Goal: Transaction & Acquisition: Purchase product/service

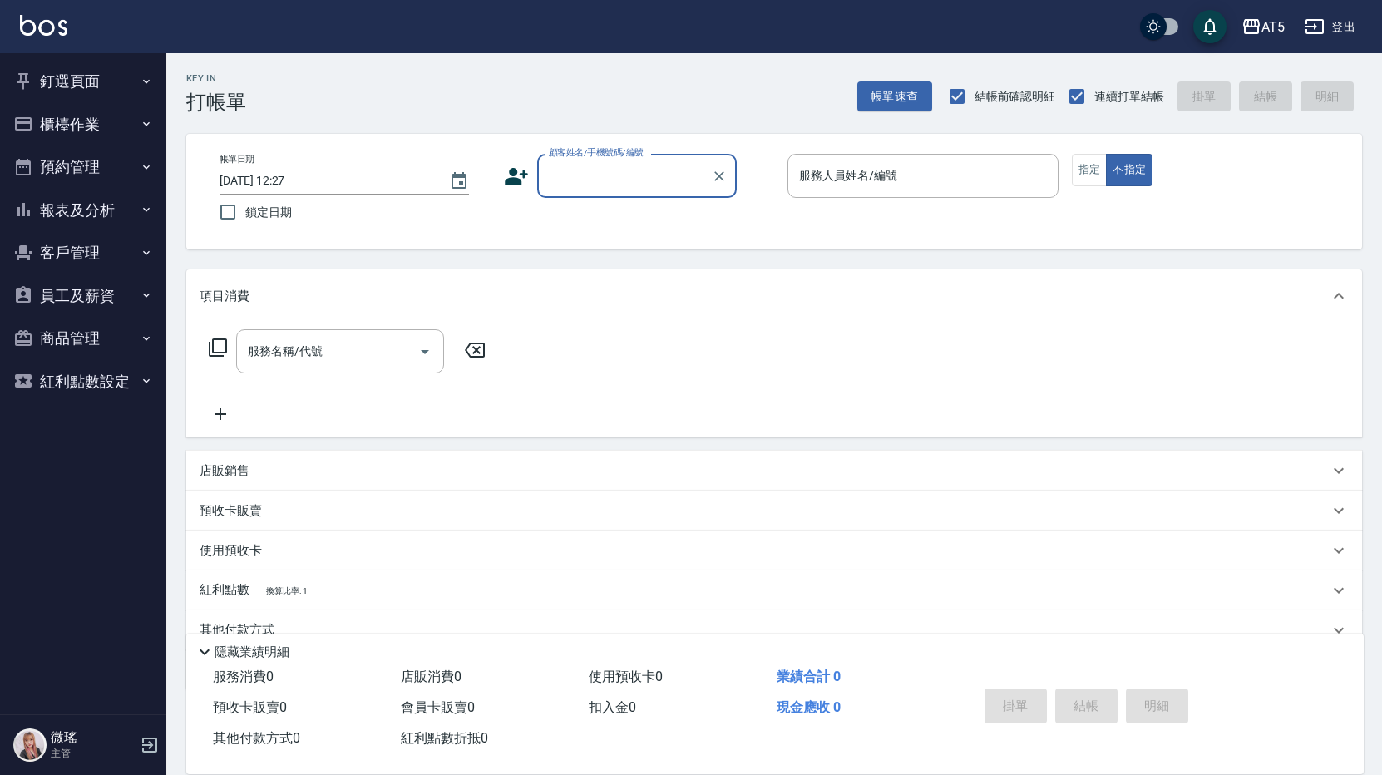
click at [56, 264] on button "客戶管理" at bounding box center [83, 252] width 153 height 43
click at [121, 232] on button "客戶管理" at bounding box center [83, 252] width 153 height 43
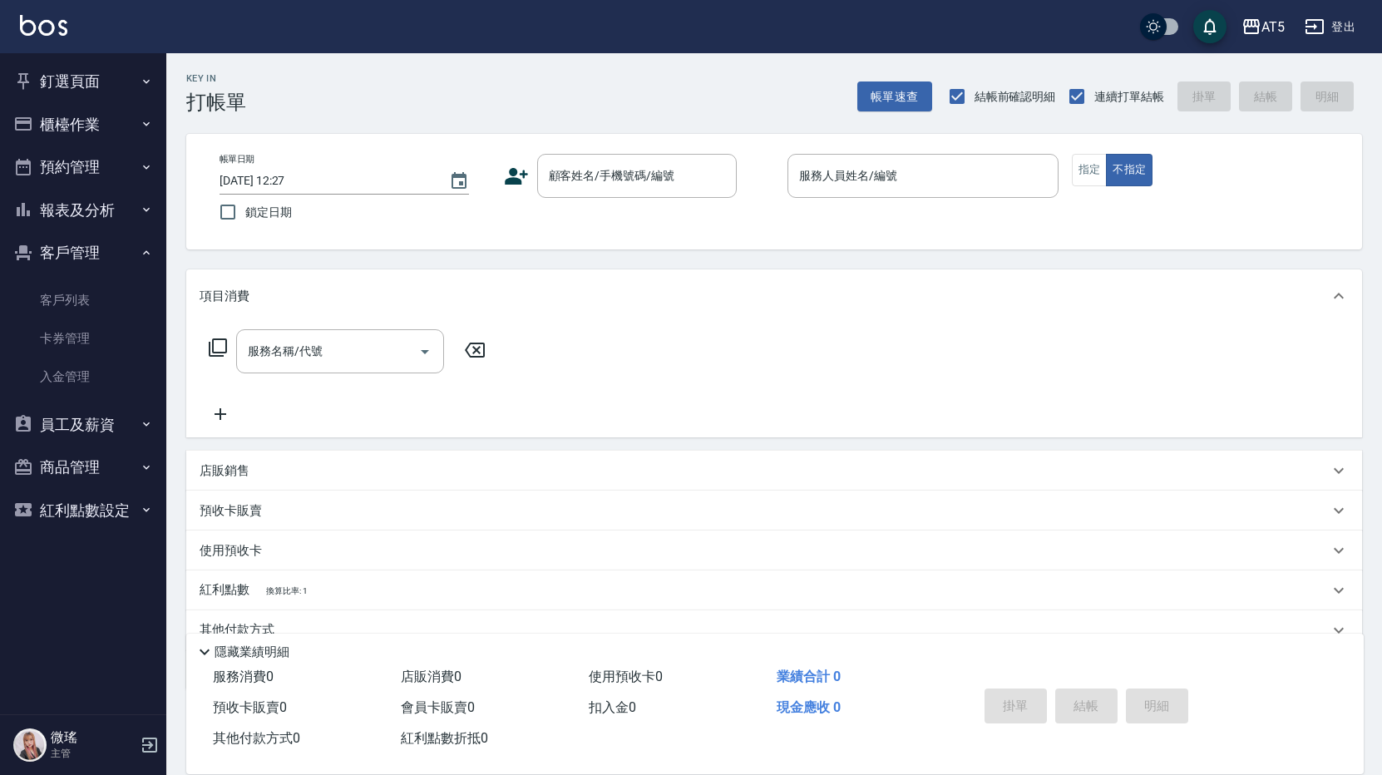
click at [101, 304] on link "客戶列表" at bounding box center [83, 300] width 153 height 38
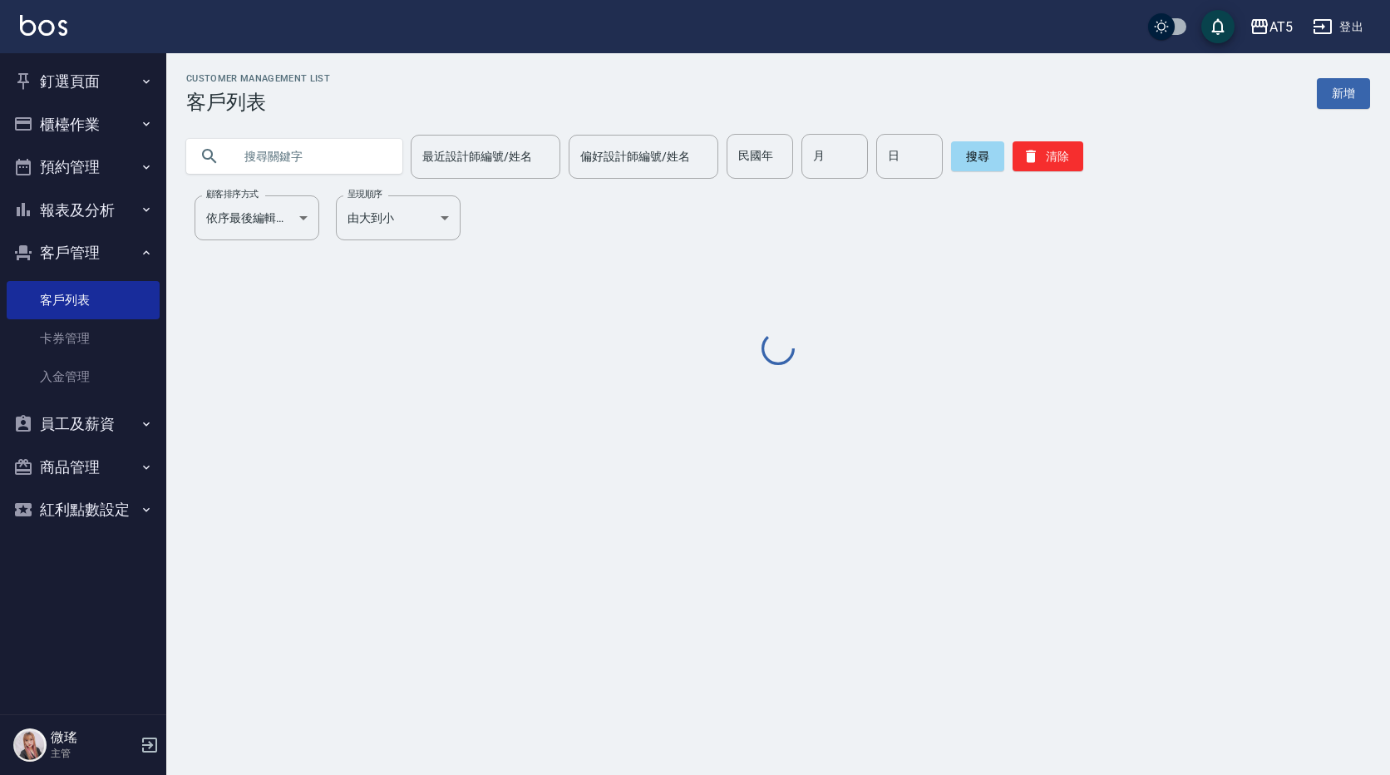
click at [341, 152] on input "text" at bounding box center [311, 156] width 156 height 45
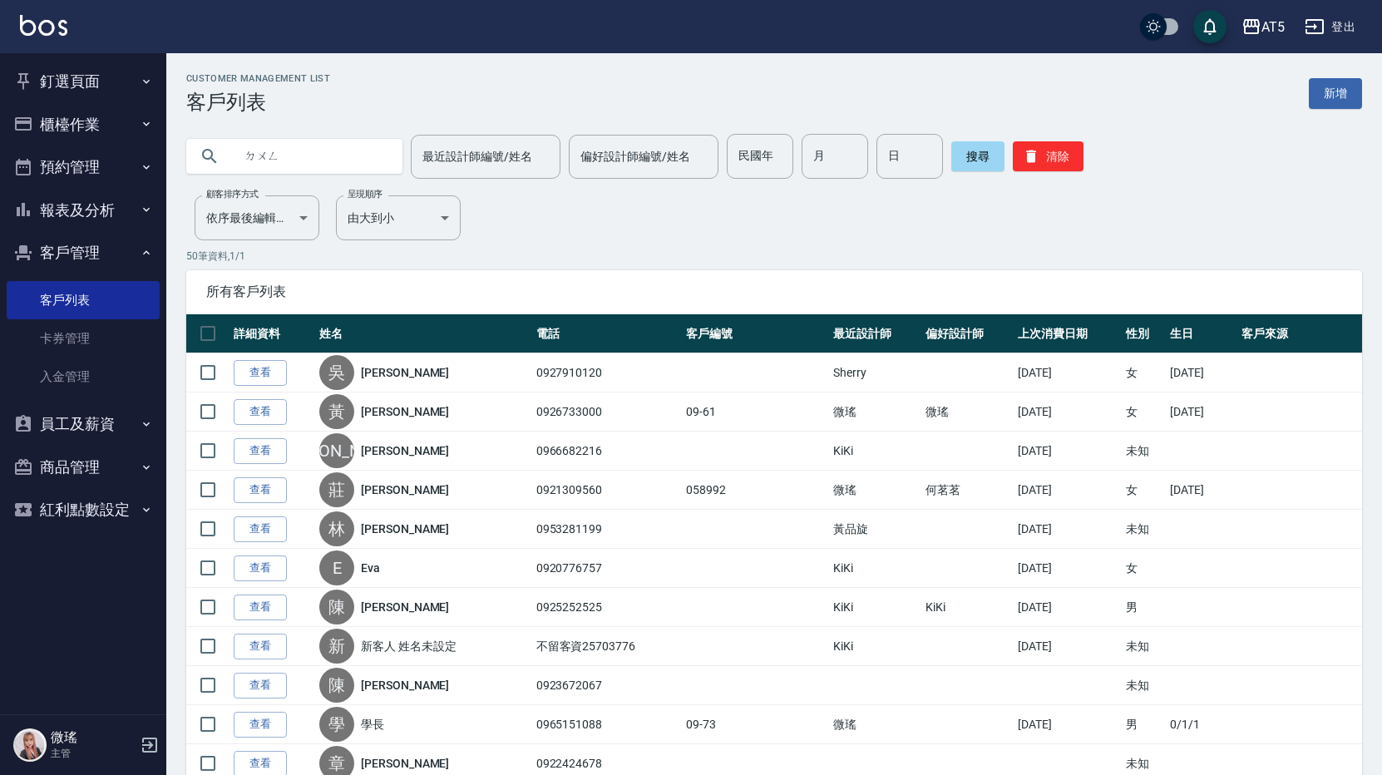
type input "東"
type input "董"
click at [969, 157] on button "搜尋" at bounding box center [977, 156] width 53 height 30
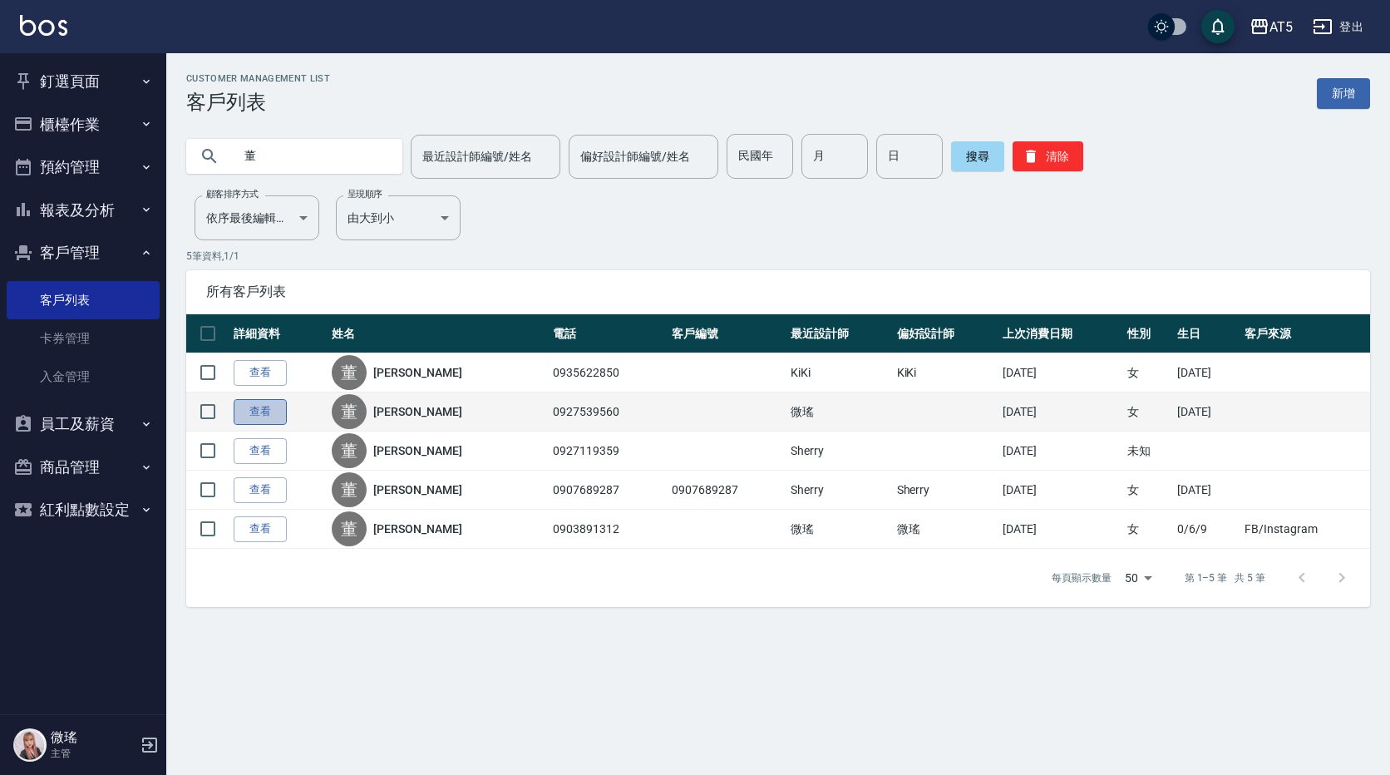
click at [266, 407] on link "查看" at bounding box center [260, 412] width 53 height 26
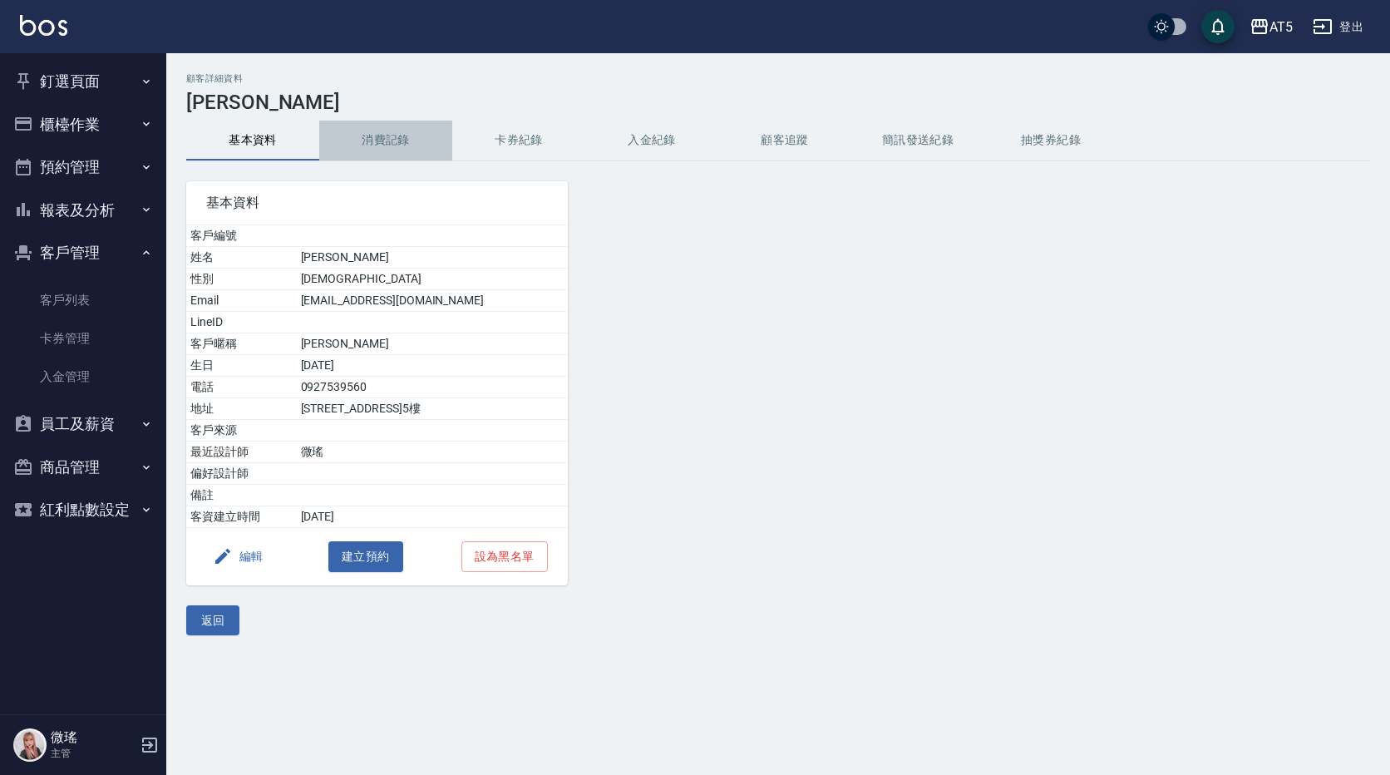
click at [392, 130] on button "消費記錄" at bounding box center [385, 141] width 133 height 40
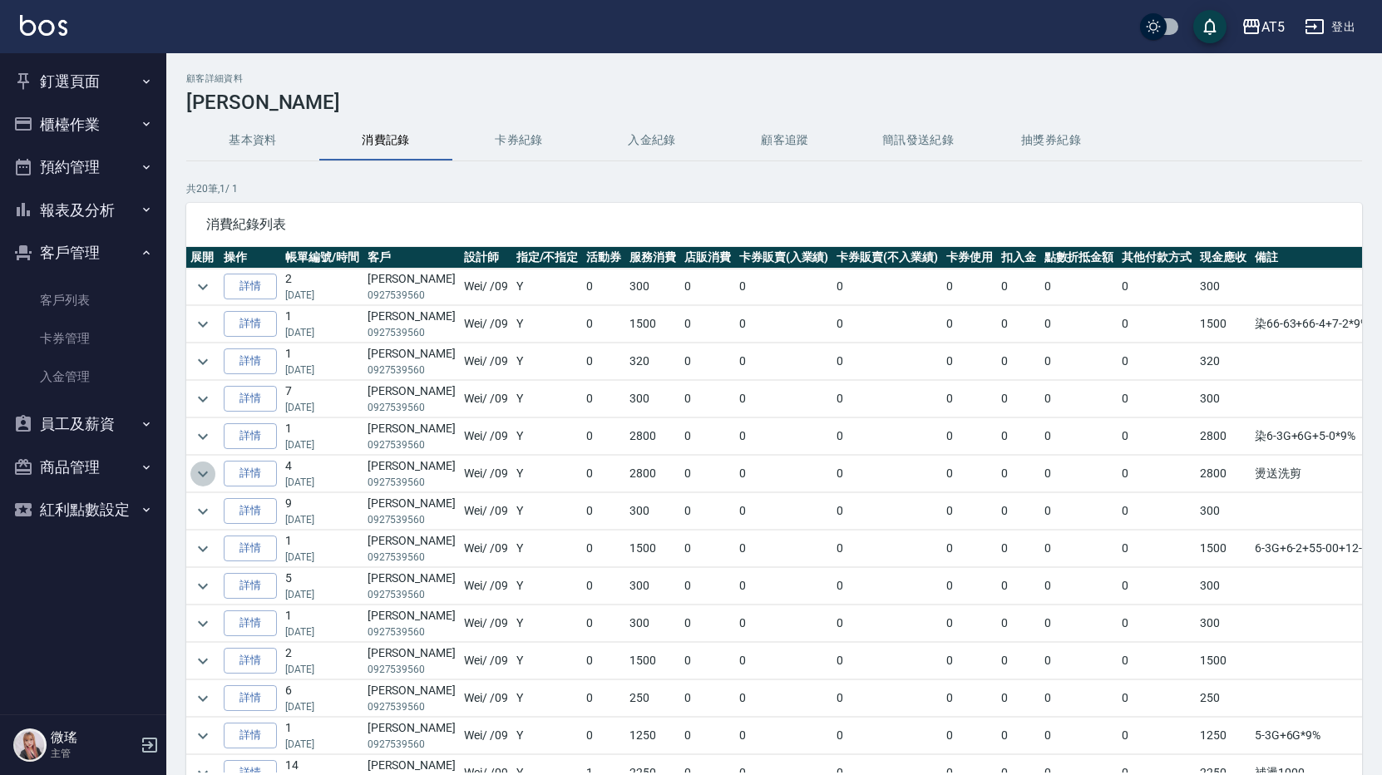
click at [205, 467] on icon "expand row" at bounding box center [203, 474] width 20 height 20
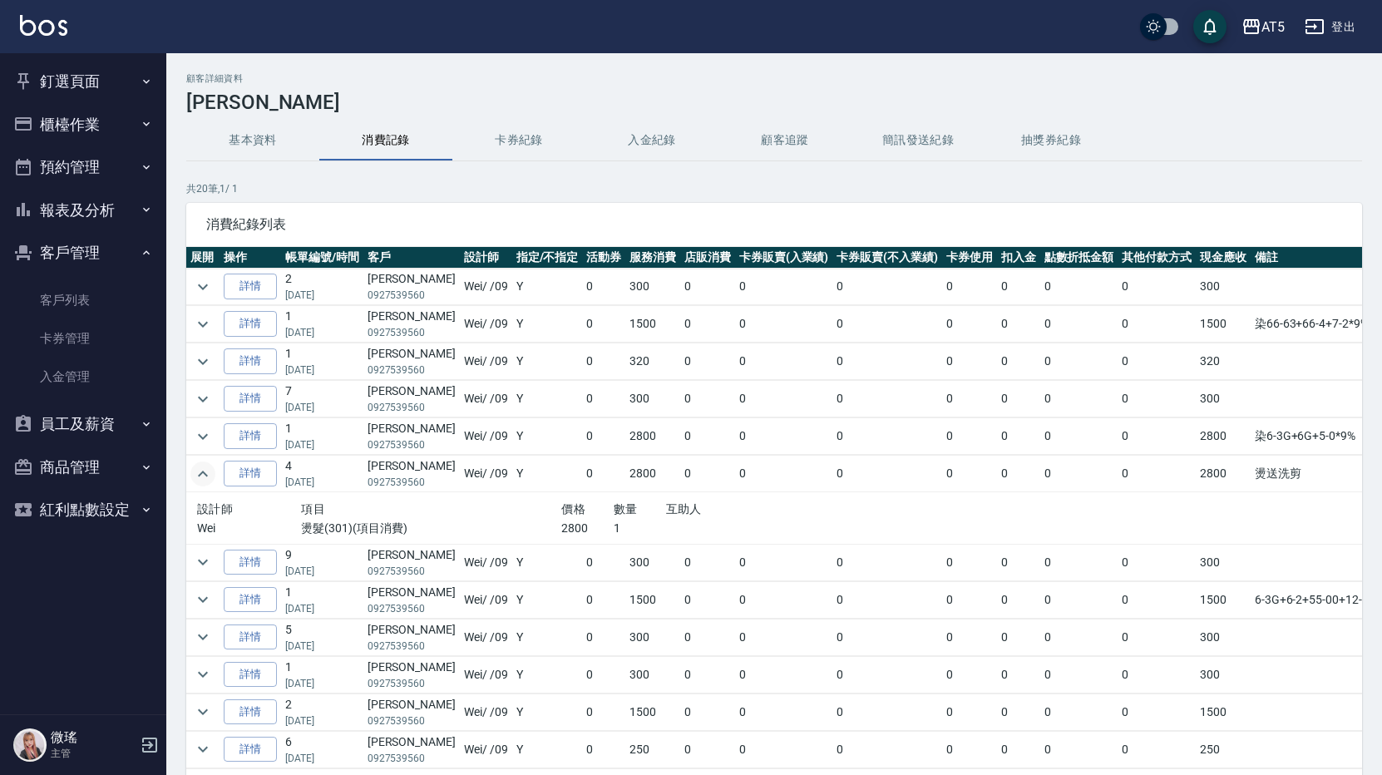
click at [205, 467] on icon "expand row" at bounding box center [203, 474] width 20 height 20
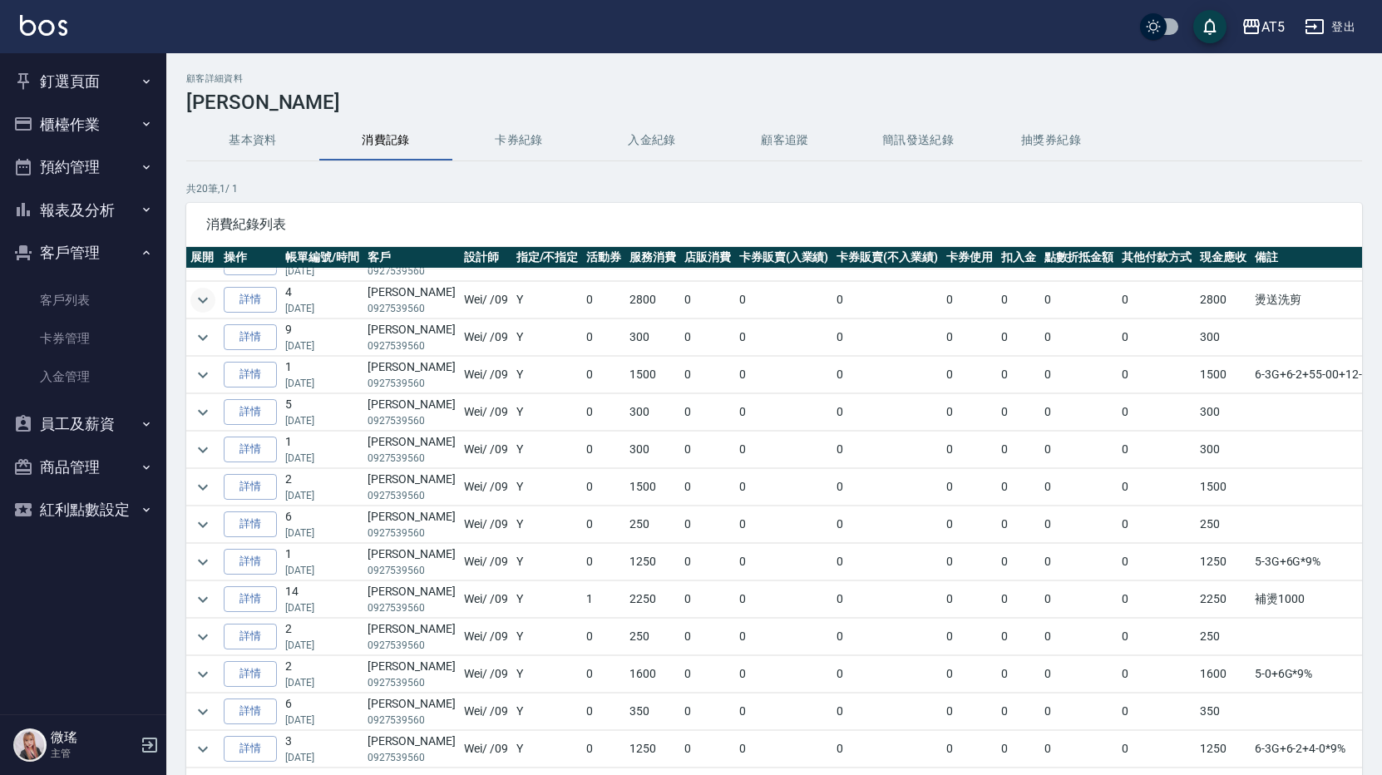
scroll to position [257, 0]
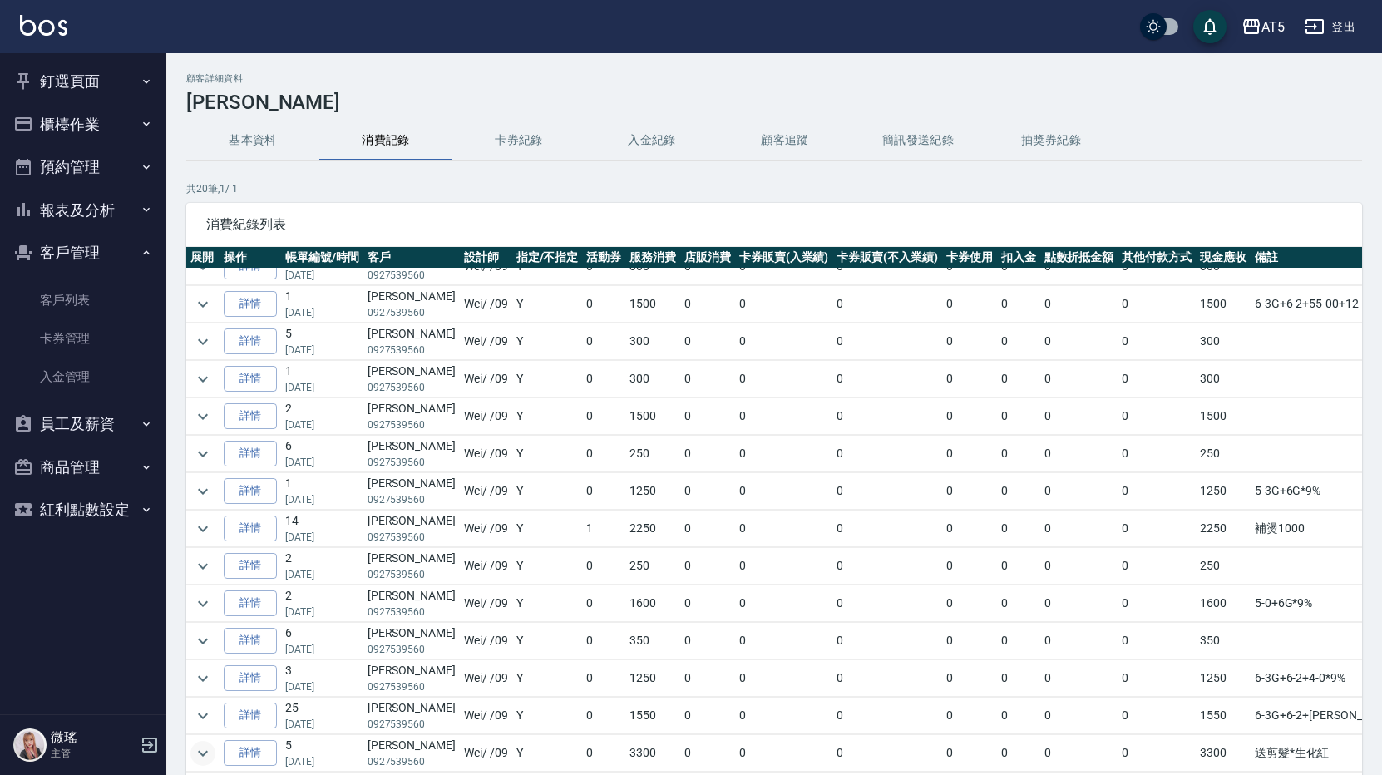
click at [205, 743] on icon "expand row" at bounding box center [203, 753] width 20 height 20
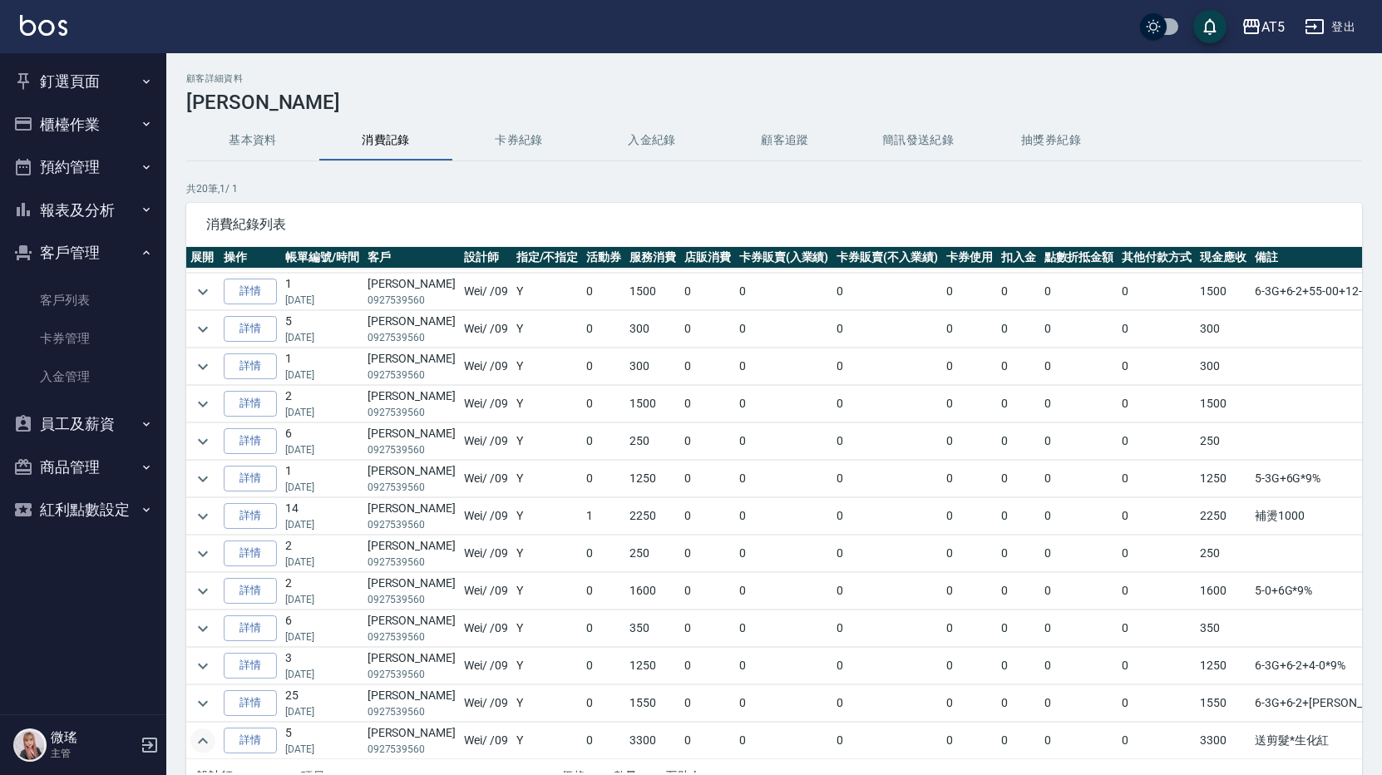
scroll to position [326, 0]
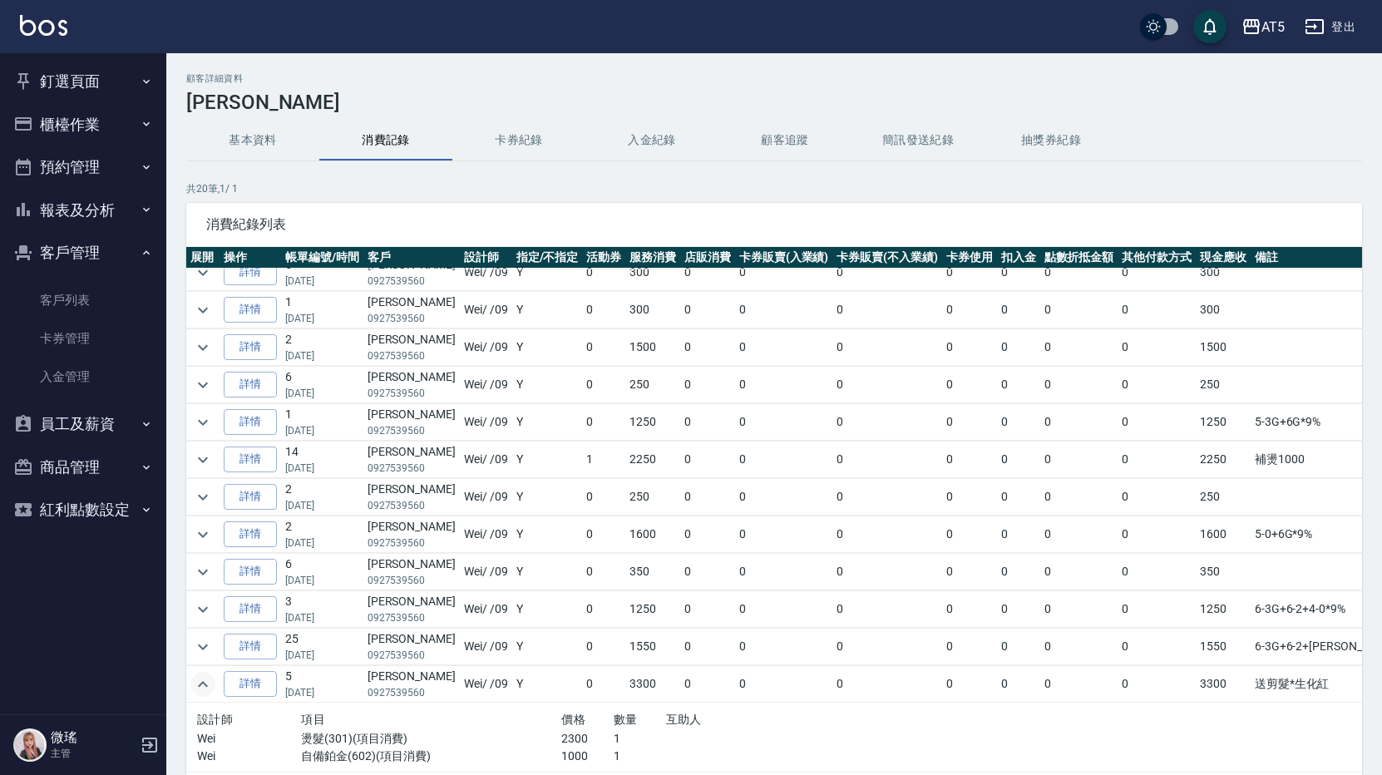
click at [197, 674] on icon "expand row" at bounding box center [203, 684] width 20 height 20
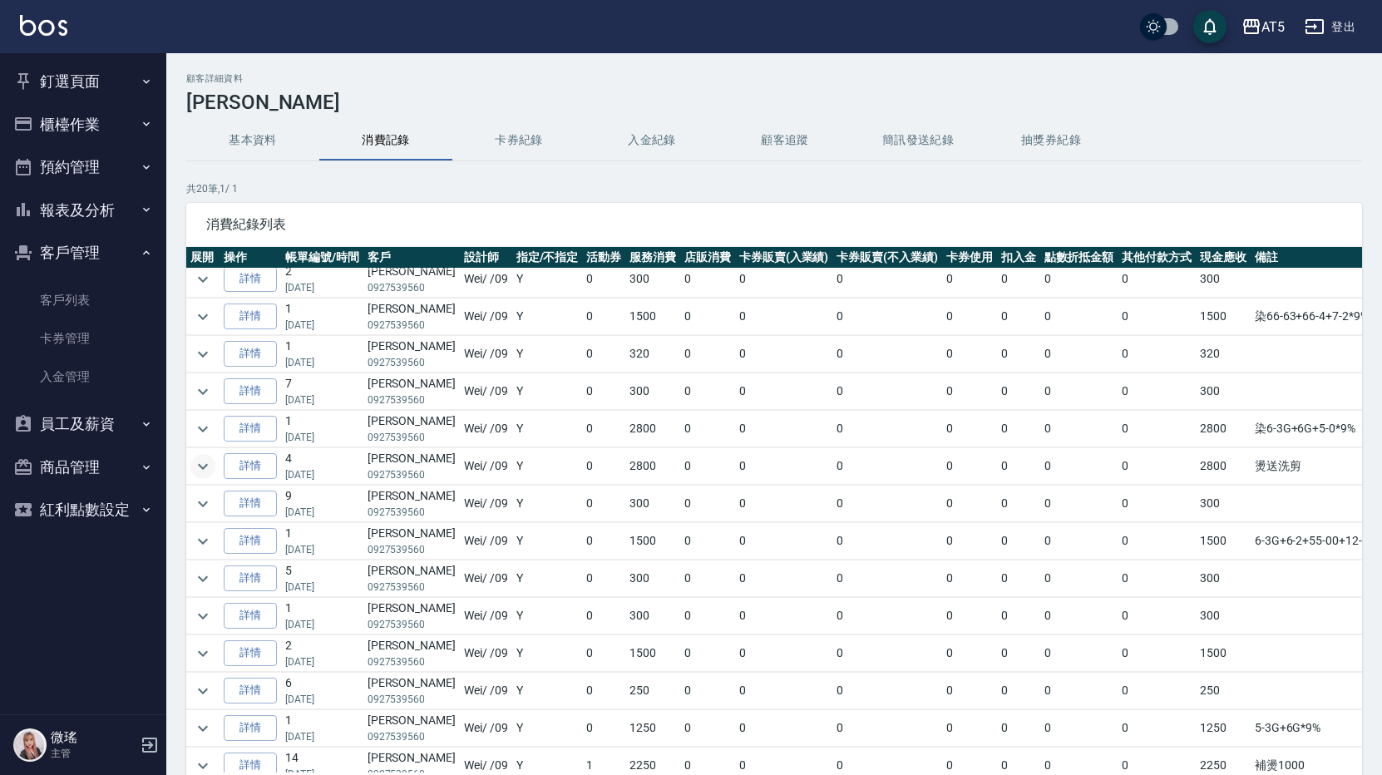
scroll to position [0, 0]
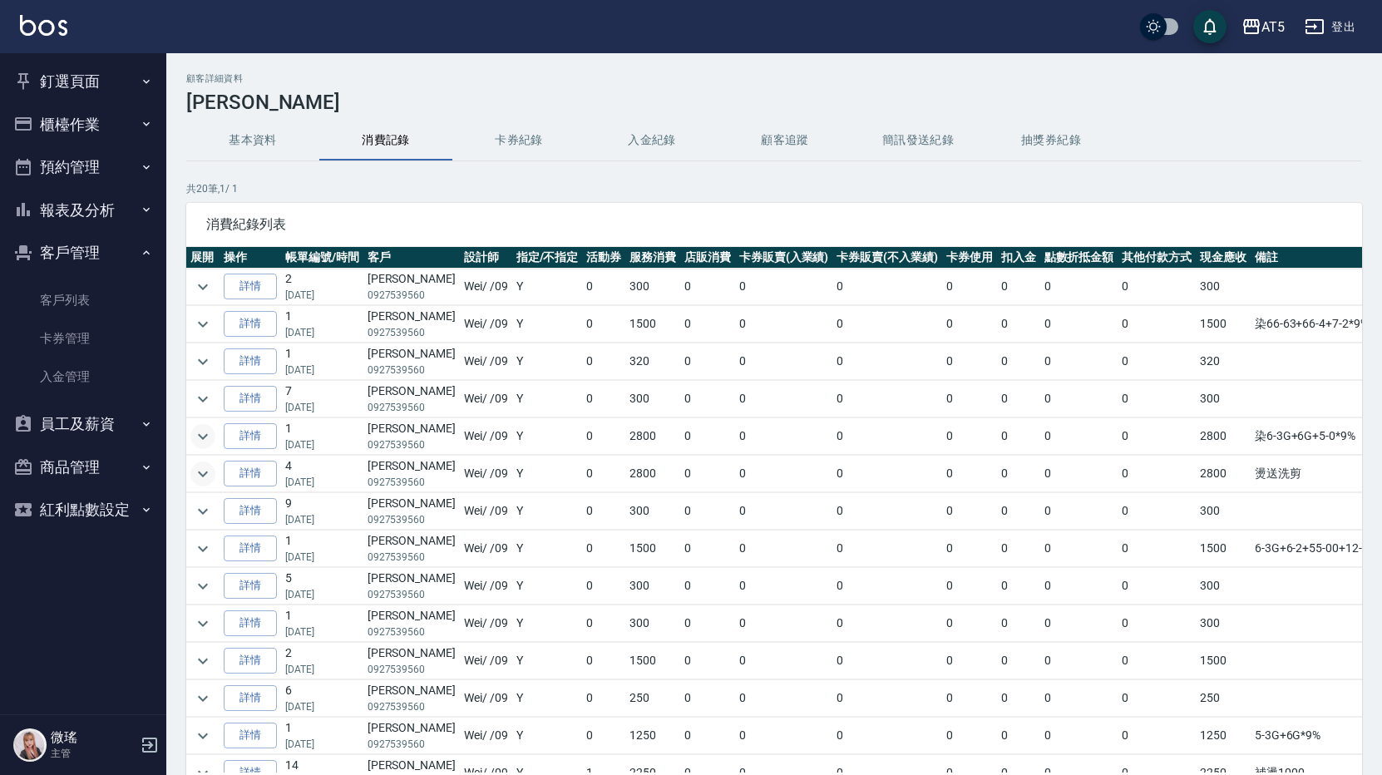
click at [207, 436] on icon "expand row" at bounding box center [203, 437] width 20 height 20
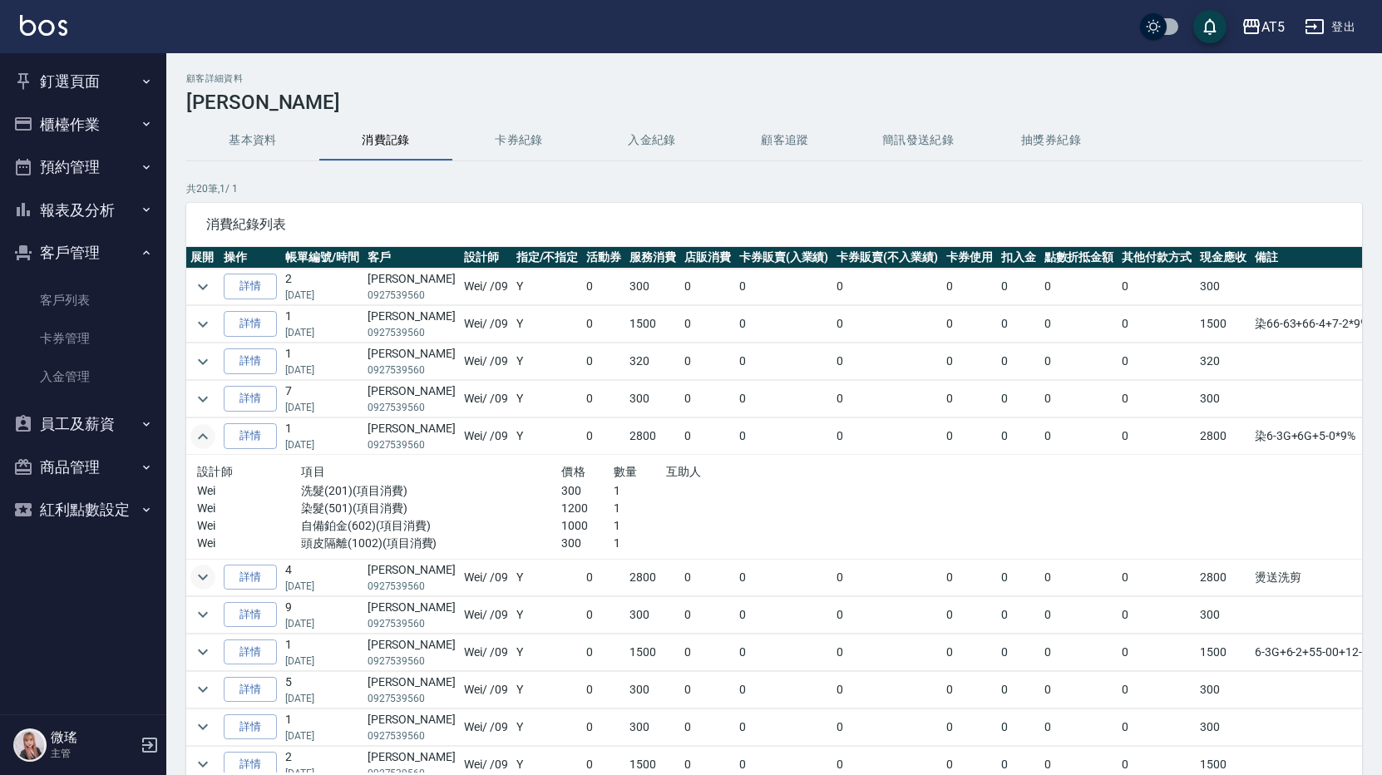
click at [215, 441] on button "expand row" at bounding box center [202, 436] width 25 height 25
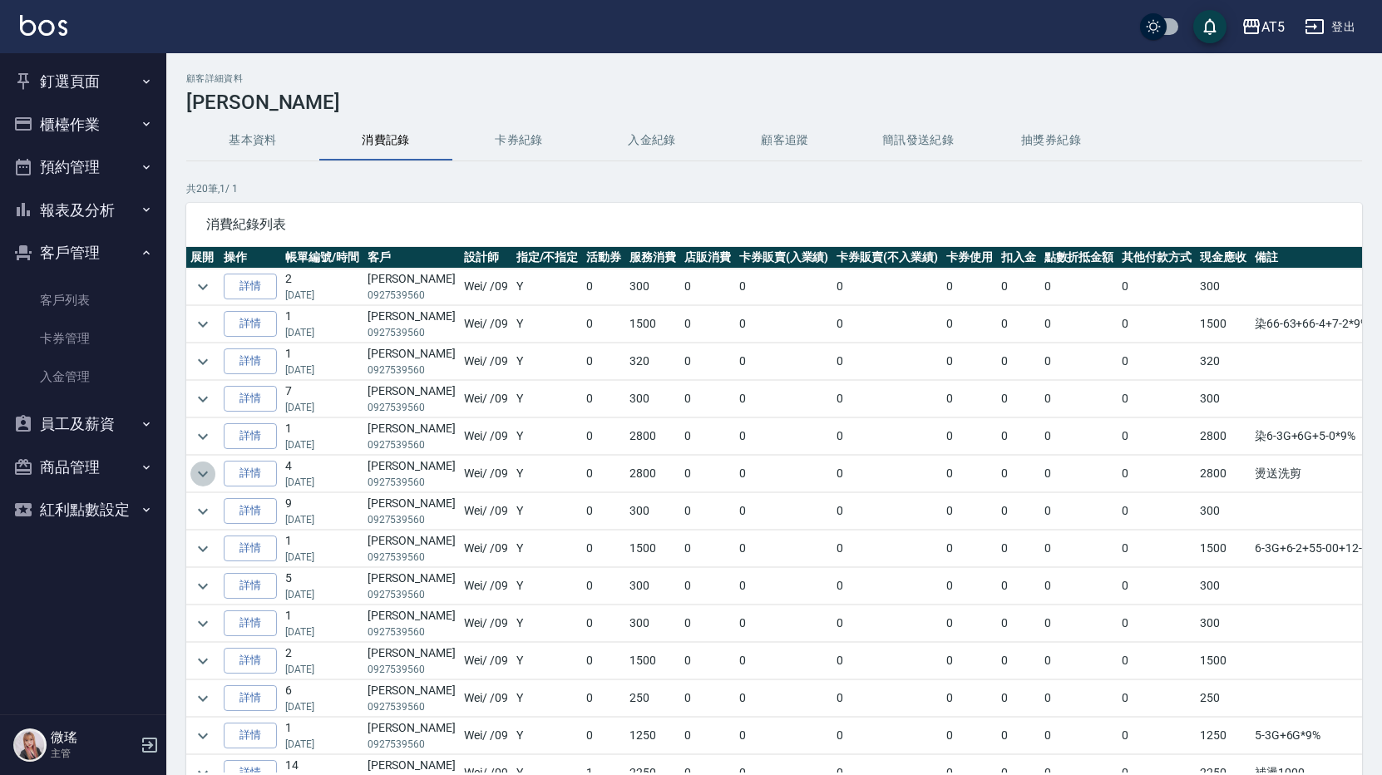
click at [205, 468] on icon "expand row" at bounding box center [203, 474] width 20 height 20
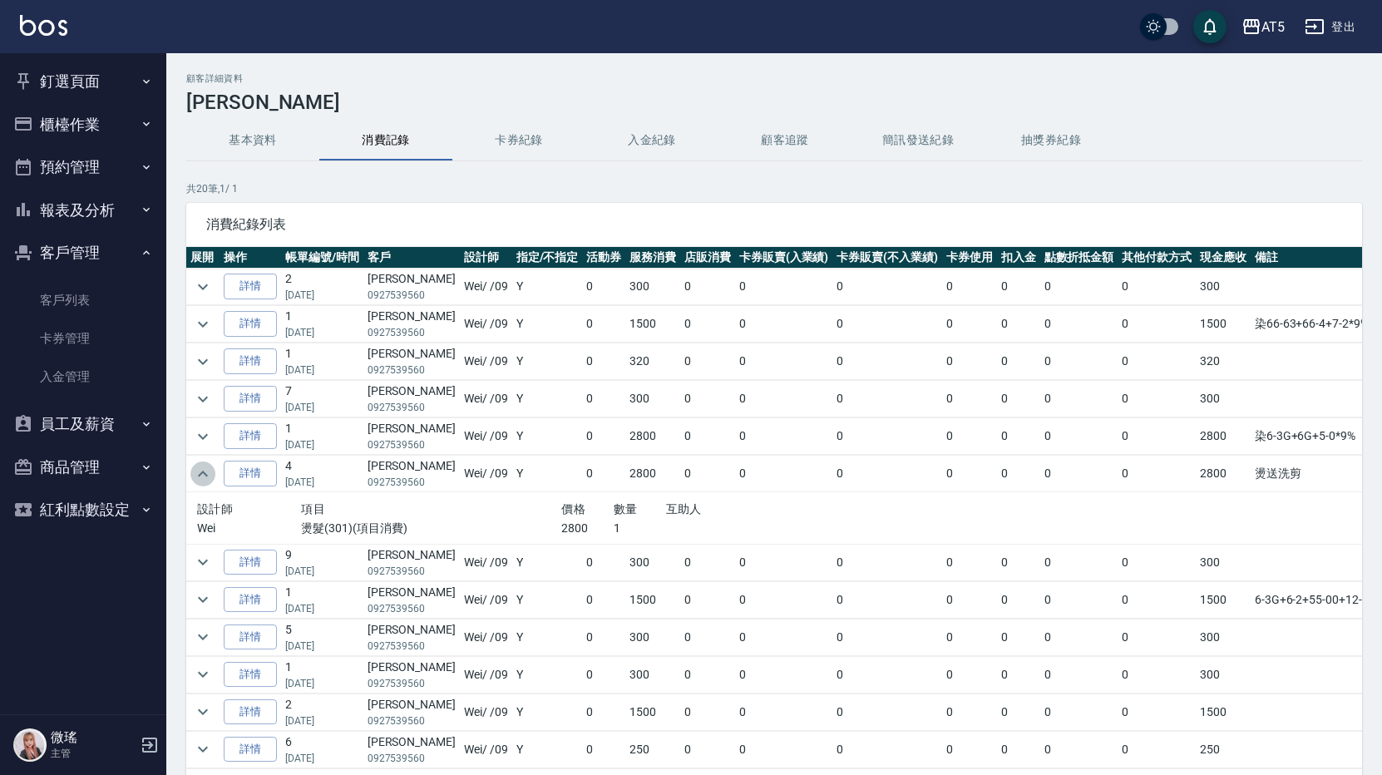
click at [205, 468] on icon "expand row" at bounding box center [203, 474] width 20 height 20
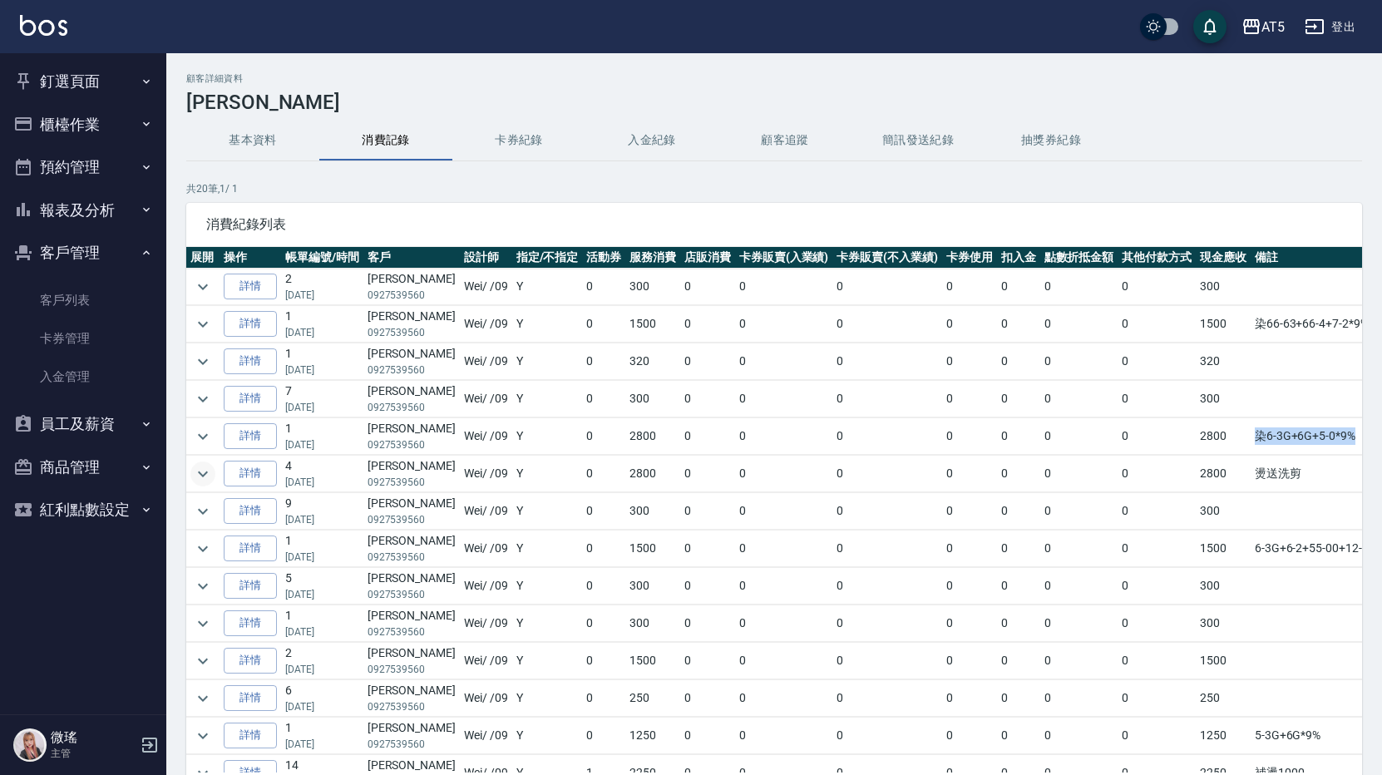
drag, startPoint x: 1326, startPoint y: 429, endPoint x: 1222, endPoint y: 437, distance: 105.1
click at [1251, 437] on td "染6-3G+6G+5-0*9%" at bounding box center [1351, 436] width 201 height 37
copy td "染6-3G+6G+5-0*9%"
click at [73, 92] on button "釘選頁面" at bounding box center [83, 81] width 153 height 43
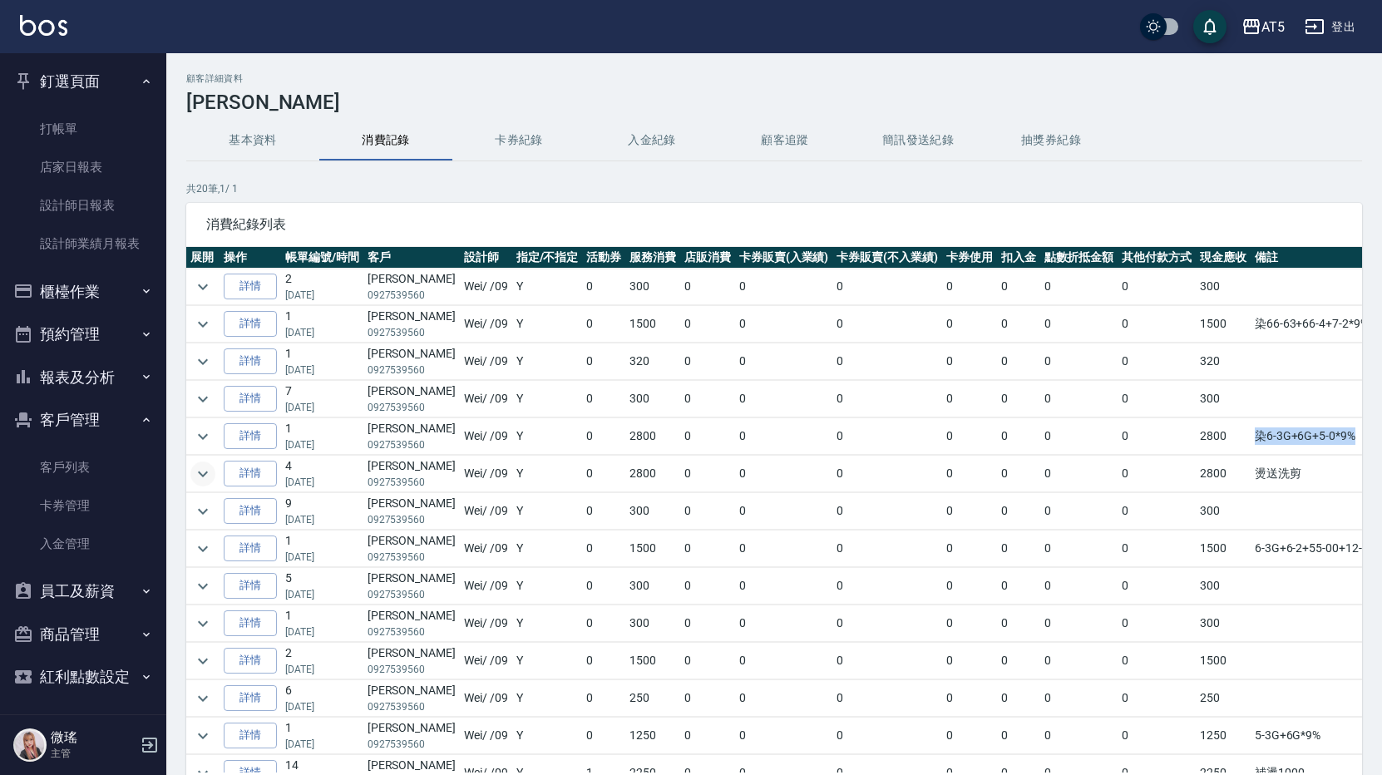
click at [101, 330] on button "預約管理" at bounding box center [83, 334] width 153 height 43
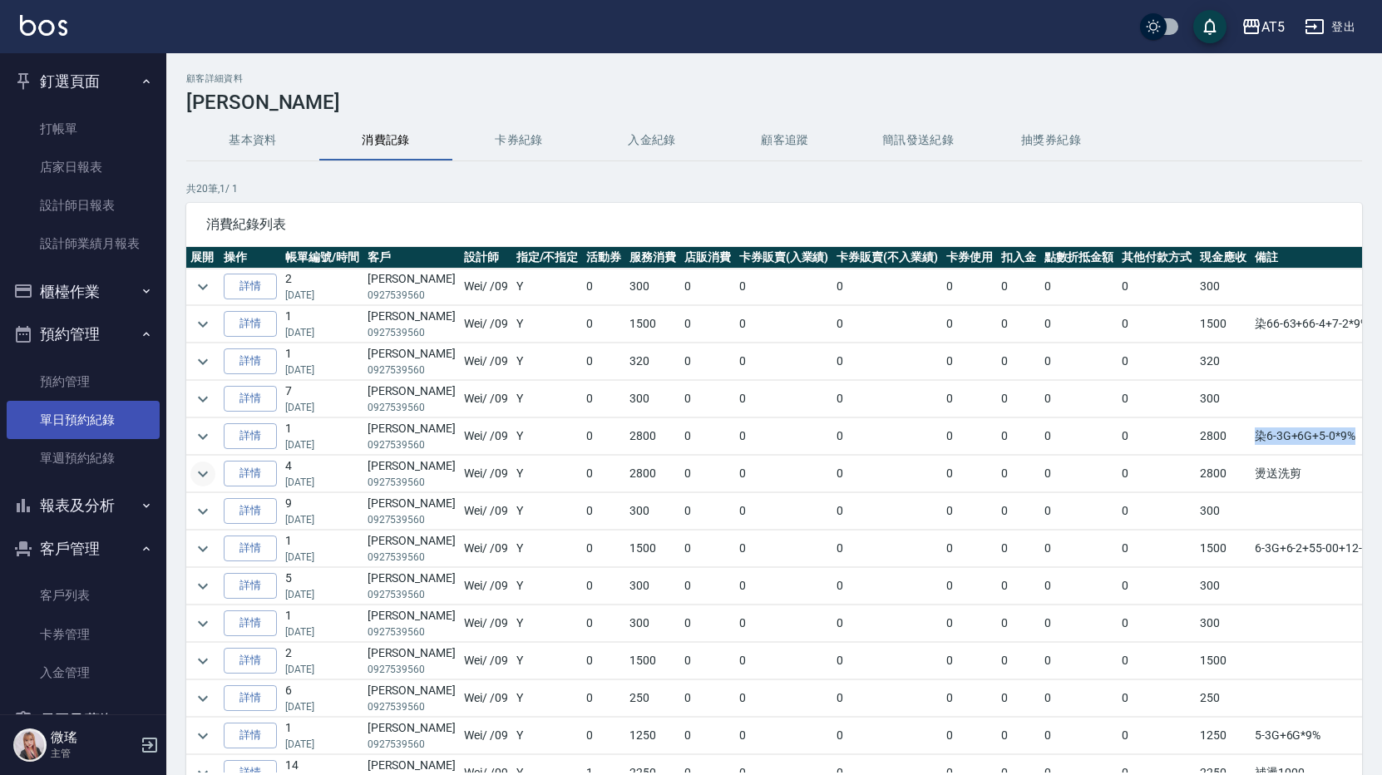
click at [115, 411] on link "單日預約紀錄" at bounding box center [83, 420] width 153 height 38
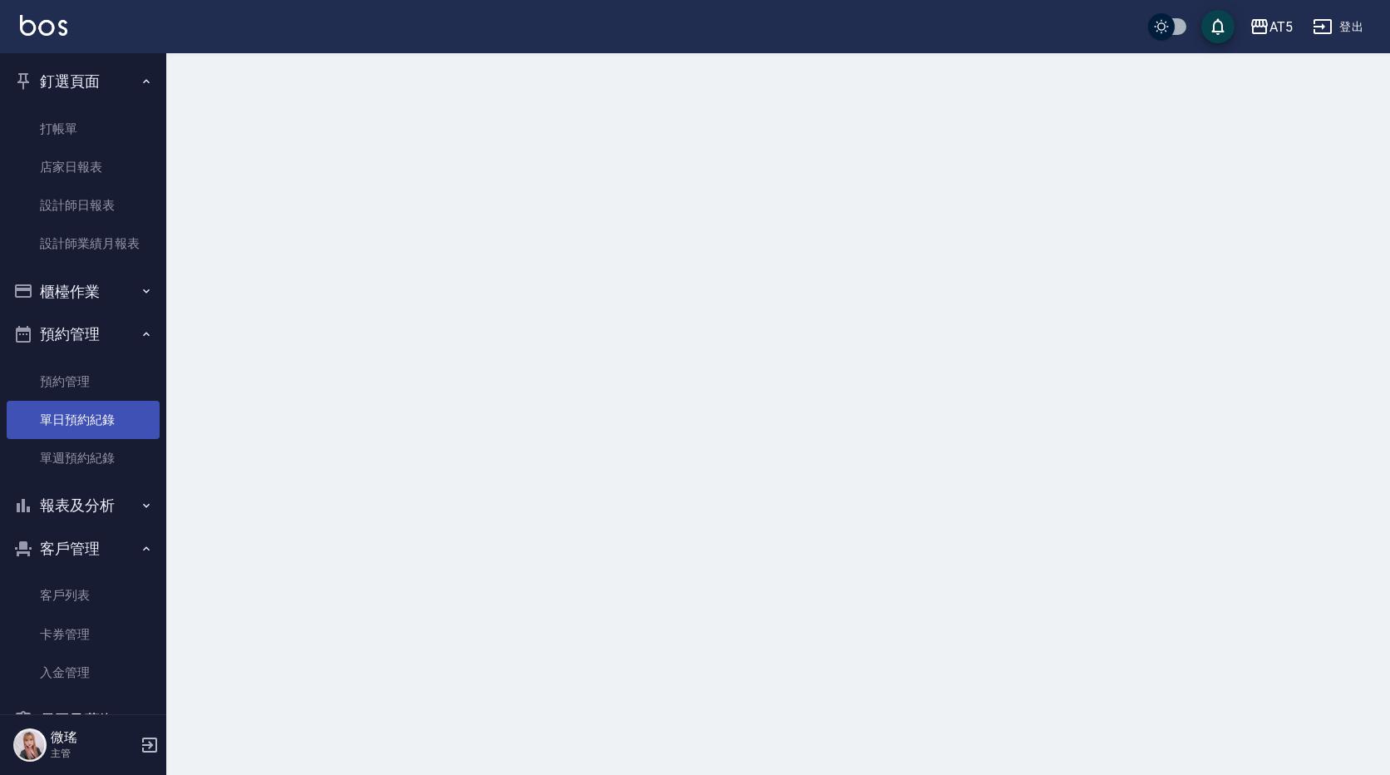
click at [116, 410] on link "單日預約紀錄" at bounding box center [83, 420] width 153 height 38
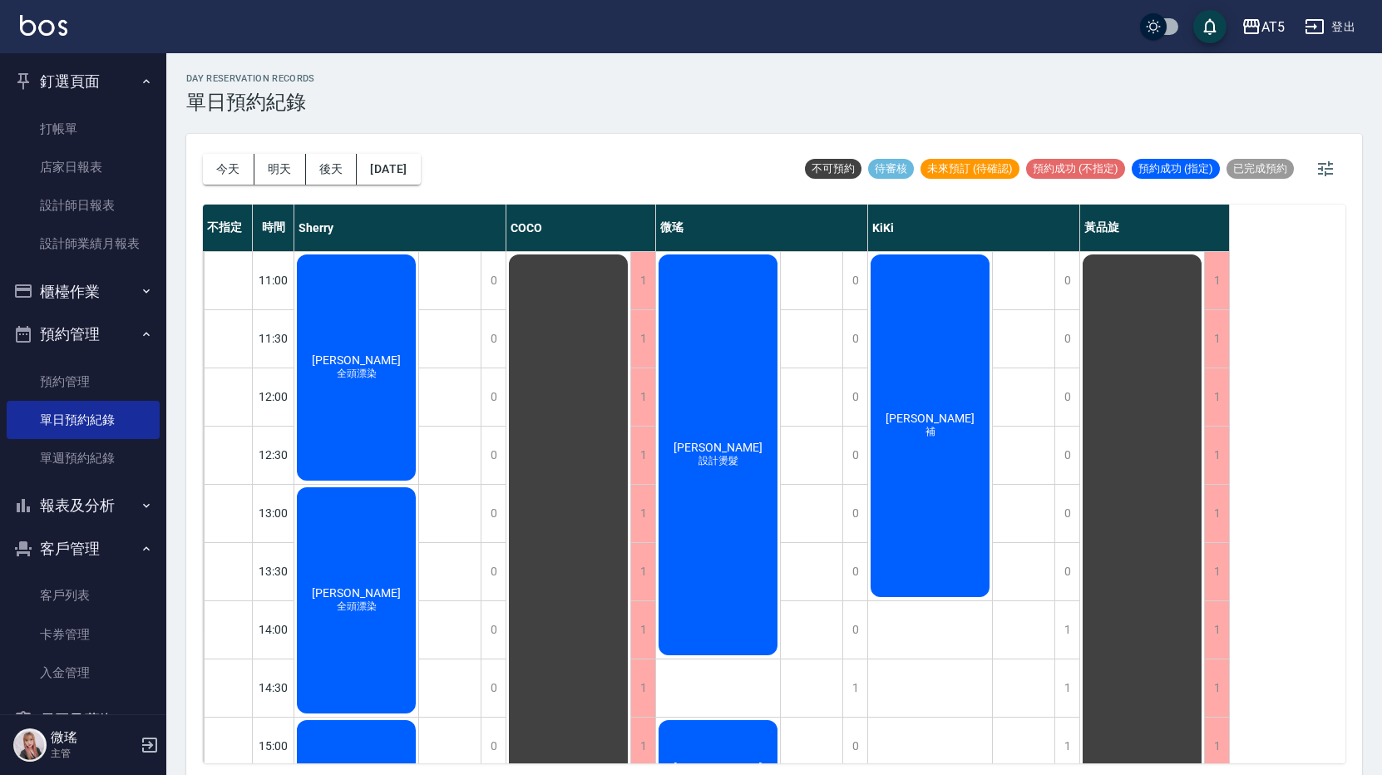
click at [718, 417] on div "[PERSON_NAME] 設計燙髮" at bounding box center [718, 455] width 124 height 406
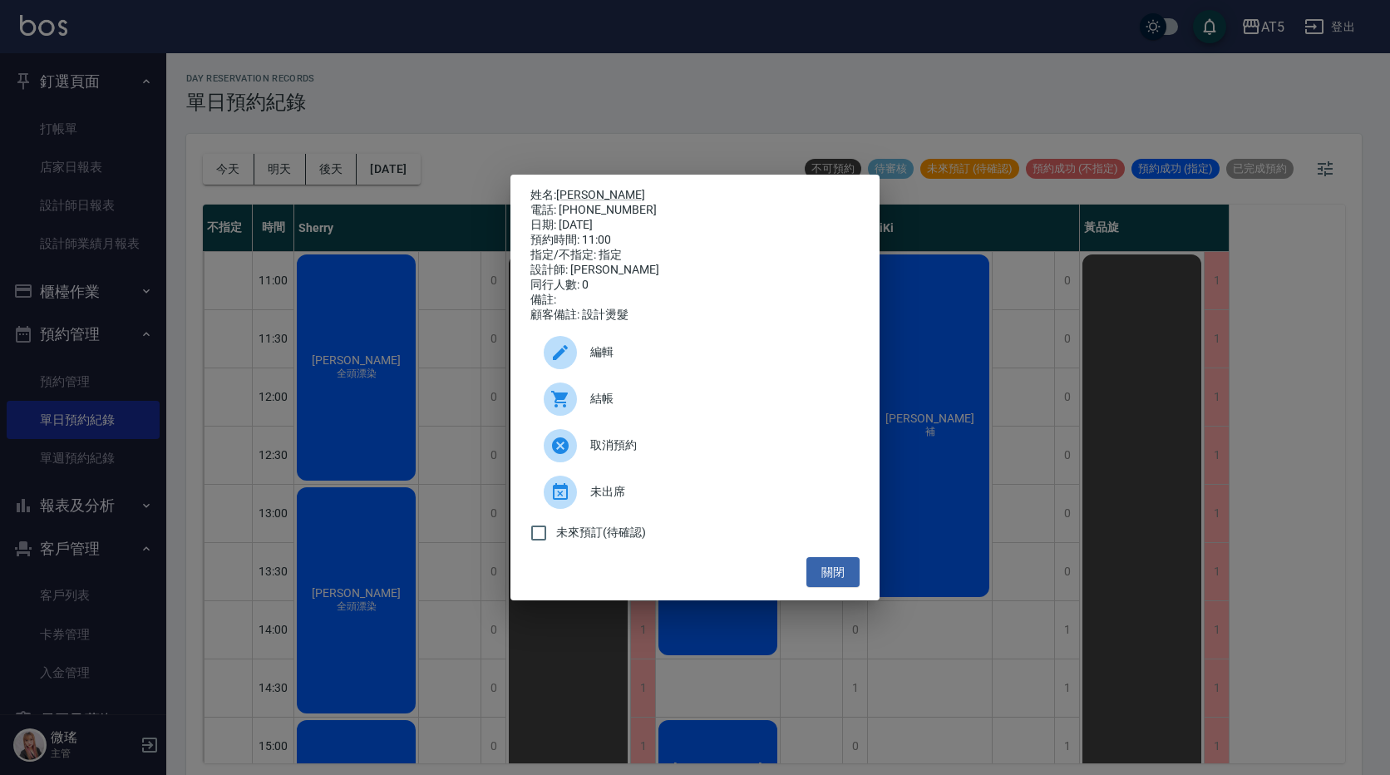
click at [643, 395] on div "結帳" at bounding box center [695, 399] width 329 height 47
drag, startPoint x: 868, startPoint y: 587, endPoint x: 852, endPoint y: 581, distance: 16.8
click at [865, 585] on div "姓名: [PERSON_NAME] 電話: [PHONE_NUMBER] 日期: [DATE] 預約時間: 11:00 指定/不指定: 指定 設計師: 微瑤 …" at bounding box center [695, 388] width 369 height 427
click at [852, 581] on button "關閉" at bounding box center [833, 572] width 53 height 31
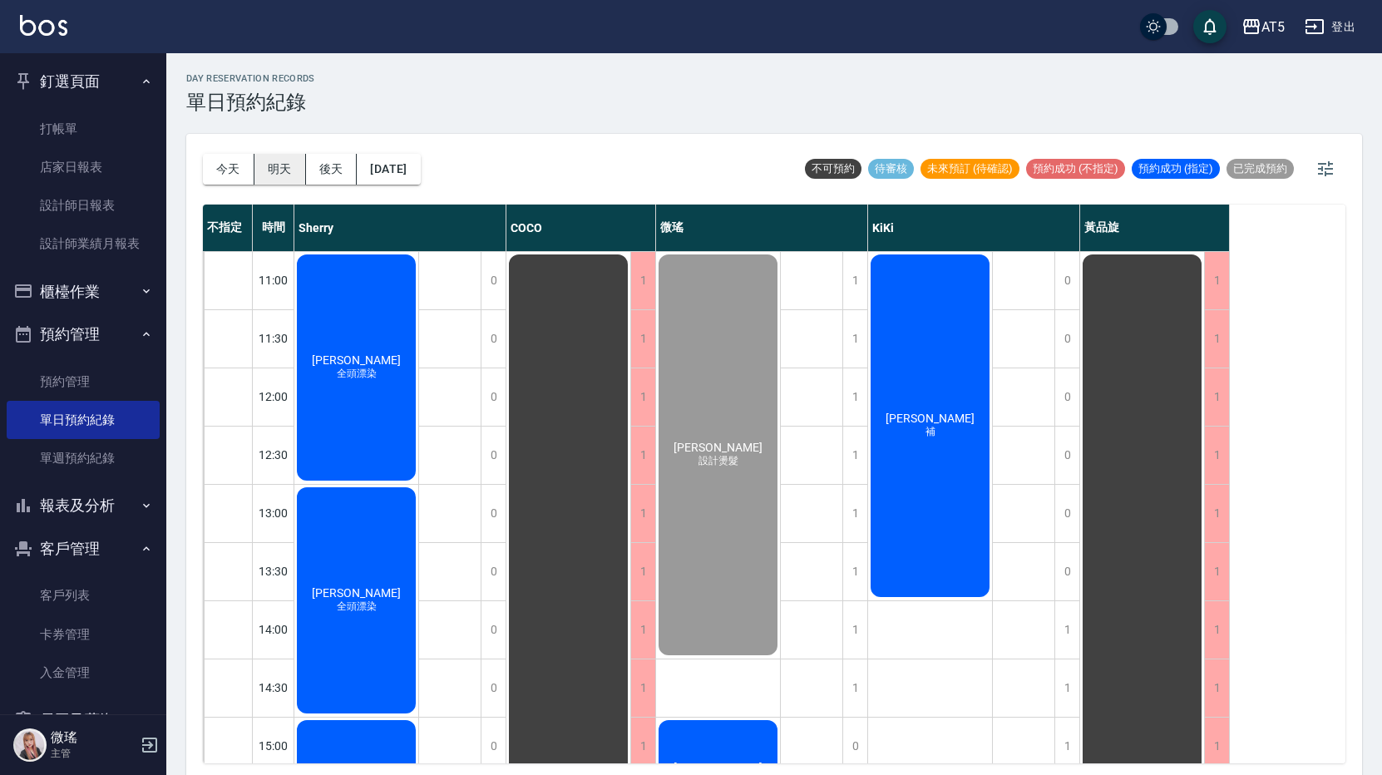
click at [281, 175] on button "明天" at bounding box center [280, 169] width 52 height 31
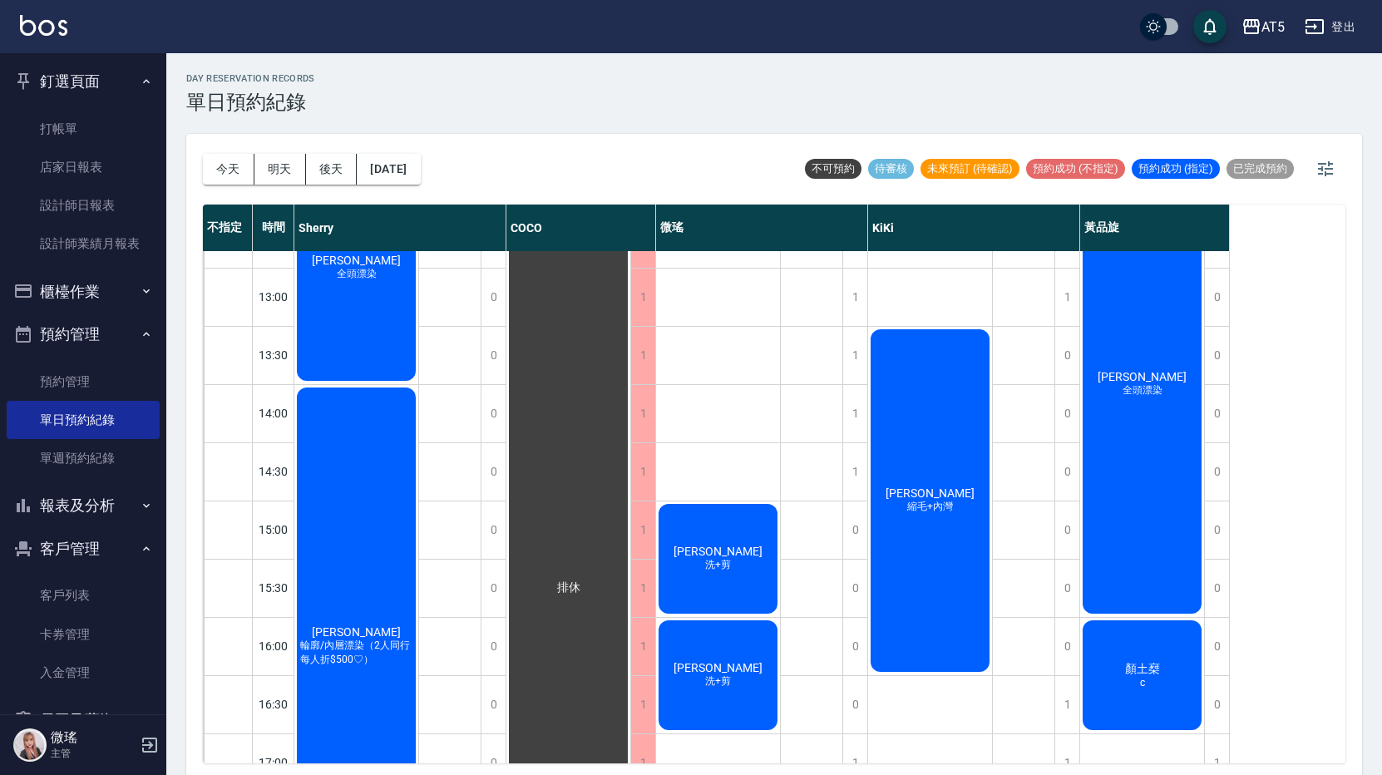
scroll to position [216, 0]
click at [331, 177] on button "後天" at bounding box center [332, 169] width 52 height 31
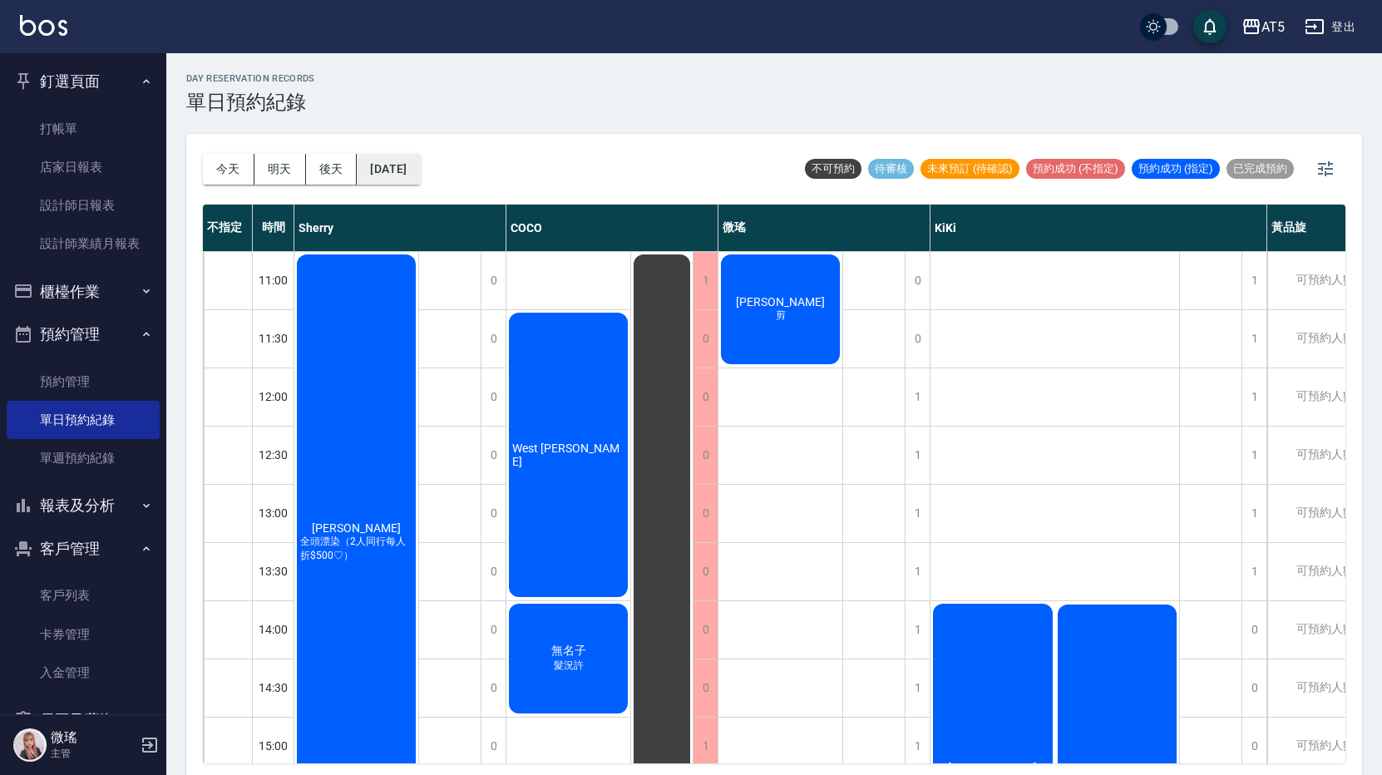
click at [402, 175] on button "[DATE]" at bounding box center [388, 169] width 63 height 31
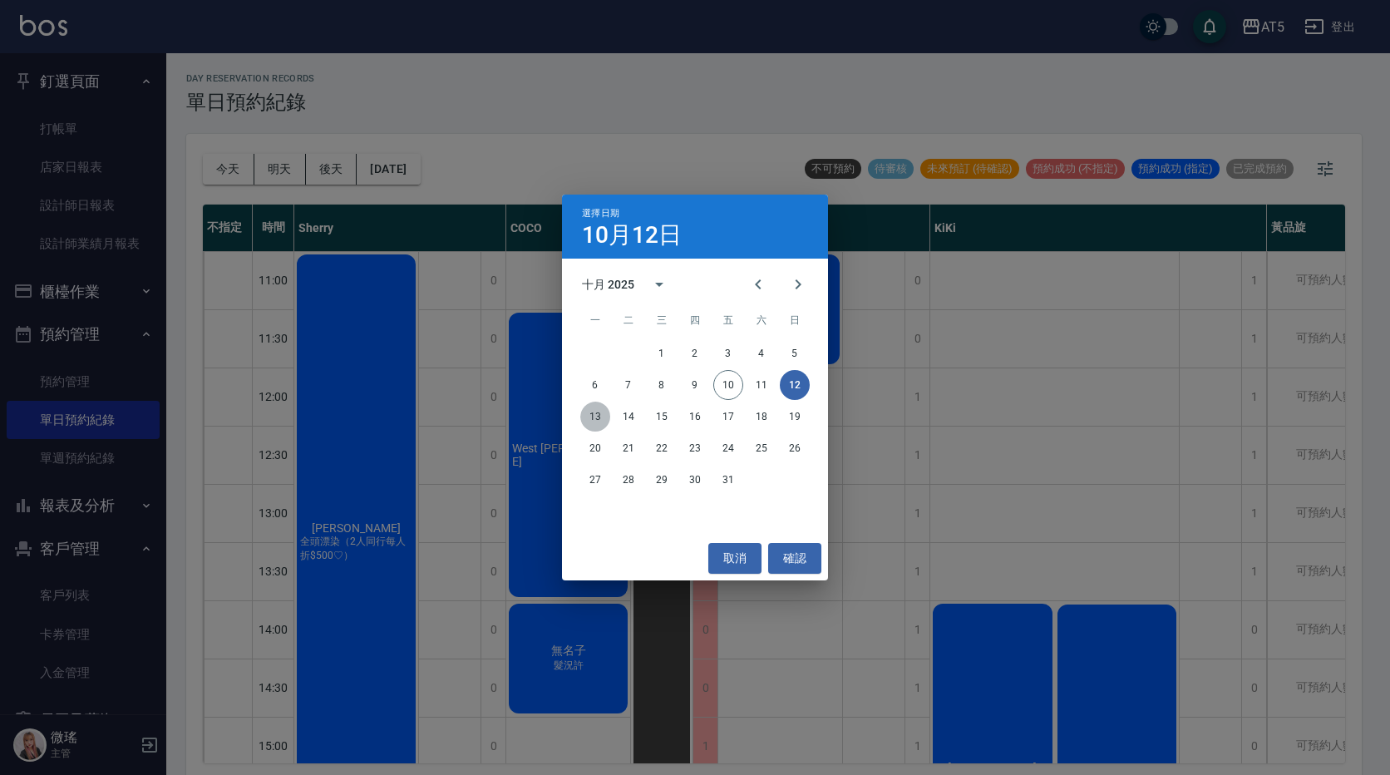
click at [601, 412] on button "13" at bounding box center [595, 417] width 30 height 30
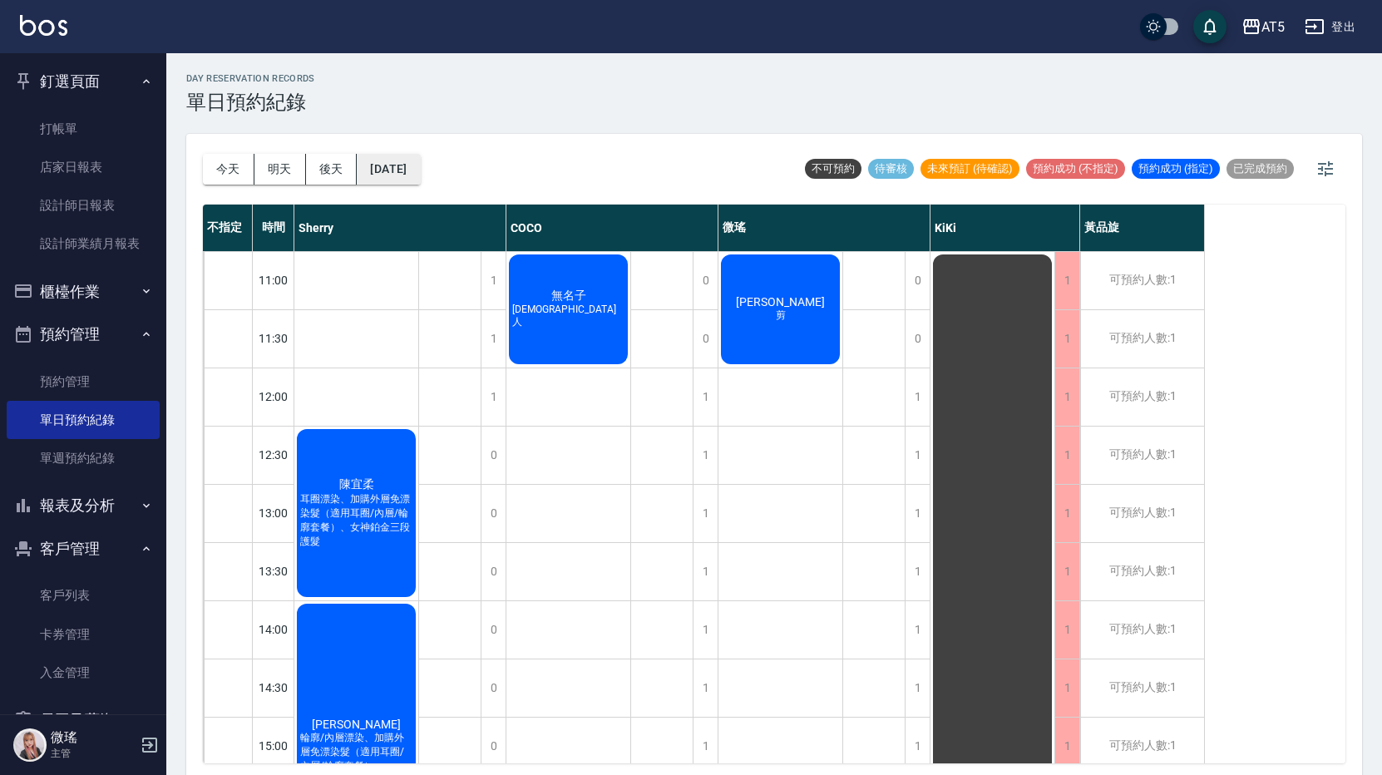
click at [403, 181] on button "[DATE]" at bounding box center [388, 169] width 63 height 31
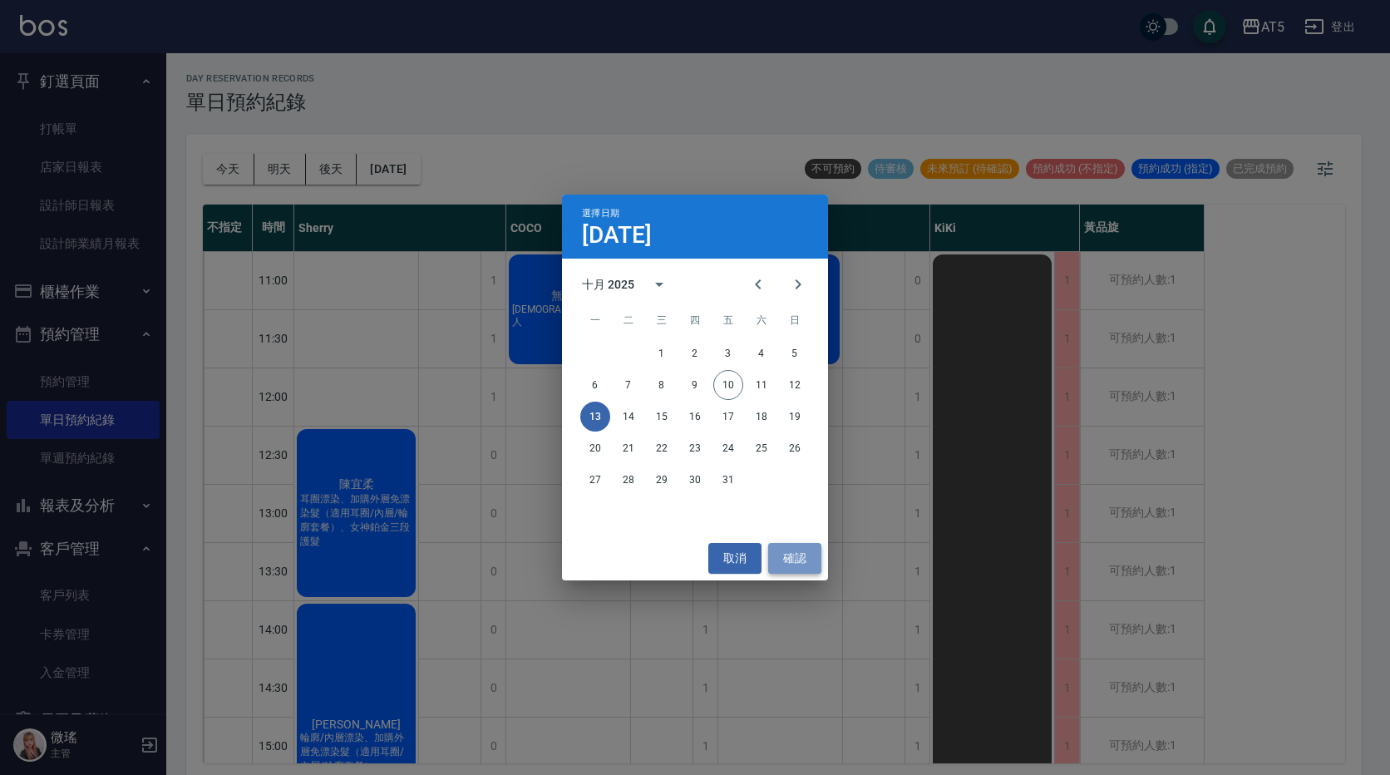
click at [792, 563] on button "確認" at bounding box center [794, 558] width 53 height 31
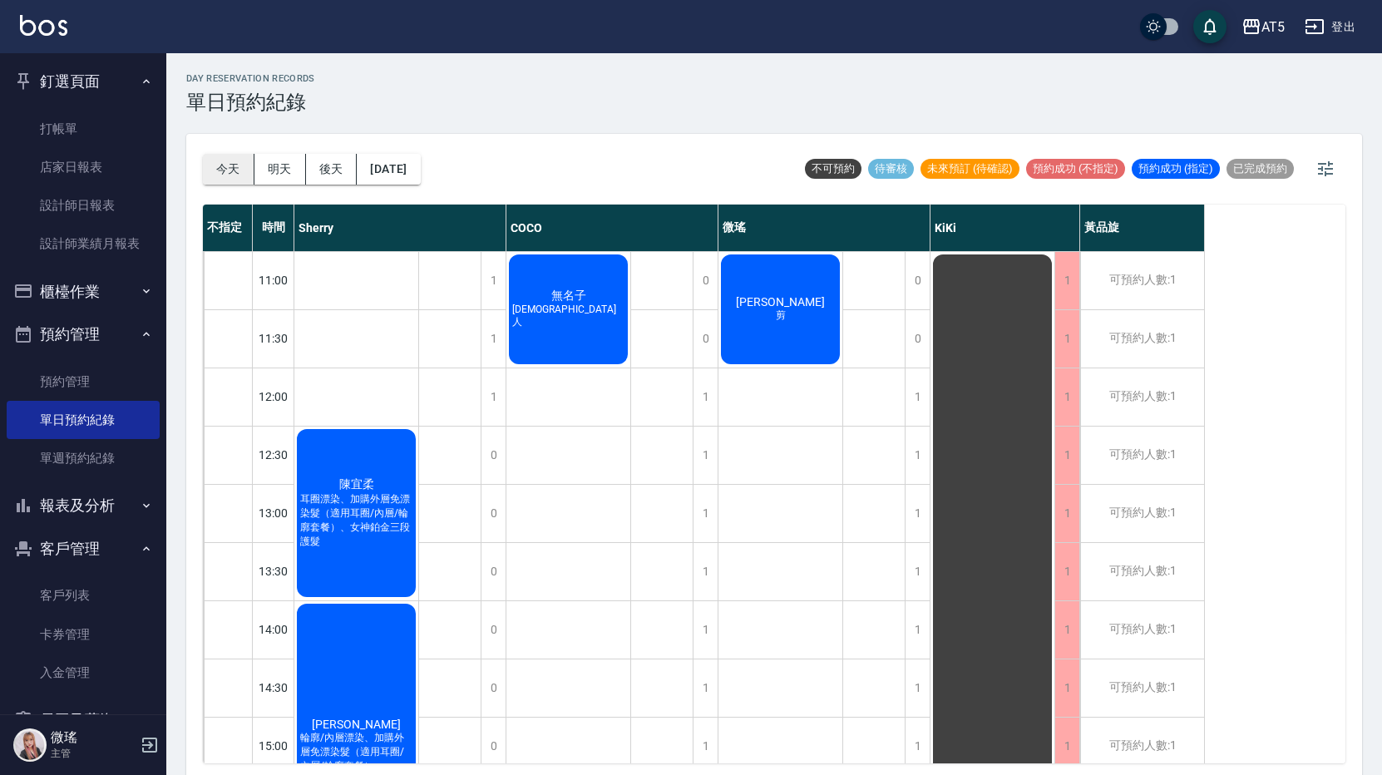
click at [232, 174] on button "今天" at bounding box center [229, 169] width 52 height 31
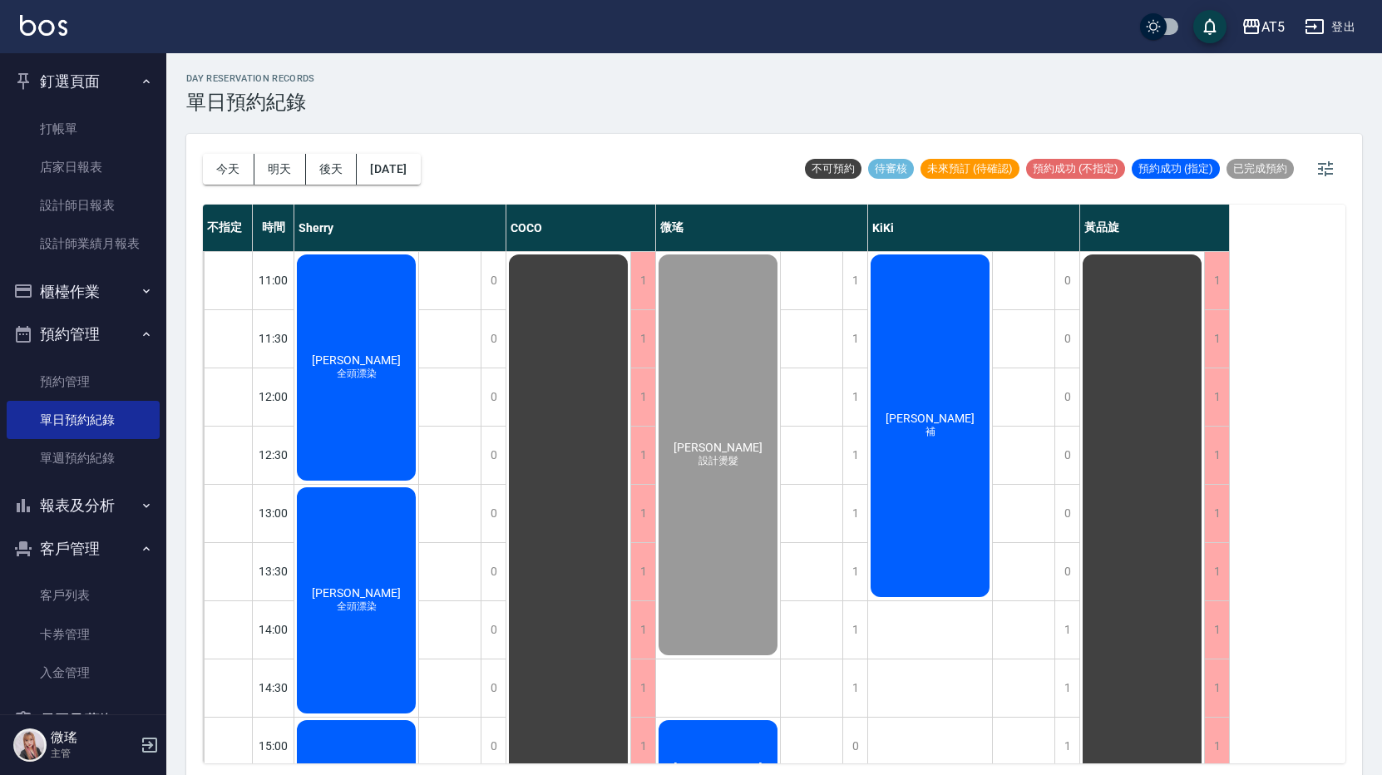
drag, startPoint x: 1229, startPoint y: 126, endPoint x: 1273, endPoint y: 200, distance: 86.1
click at [1273, 200] on div "day Reservation records 單日預約紀錄 [DATE] [DATE] [DATE] [DATE] 不可預約 待審核 未來預訂 (待確認) …" at bounding box center [774, 416] width 1216 height 727
click at [90, 205] on link "設計師日報表" at bounding box center [83, 205] width 153 height 38
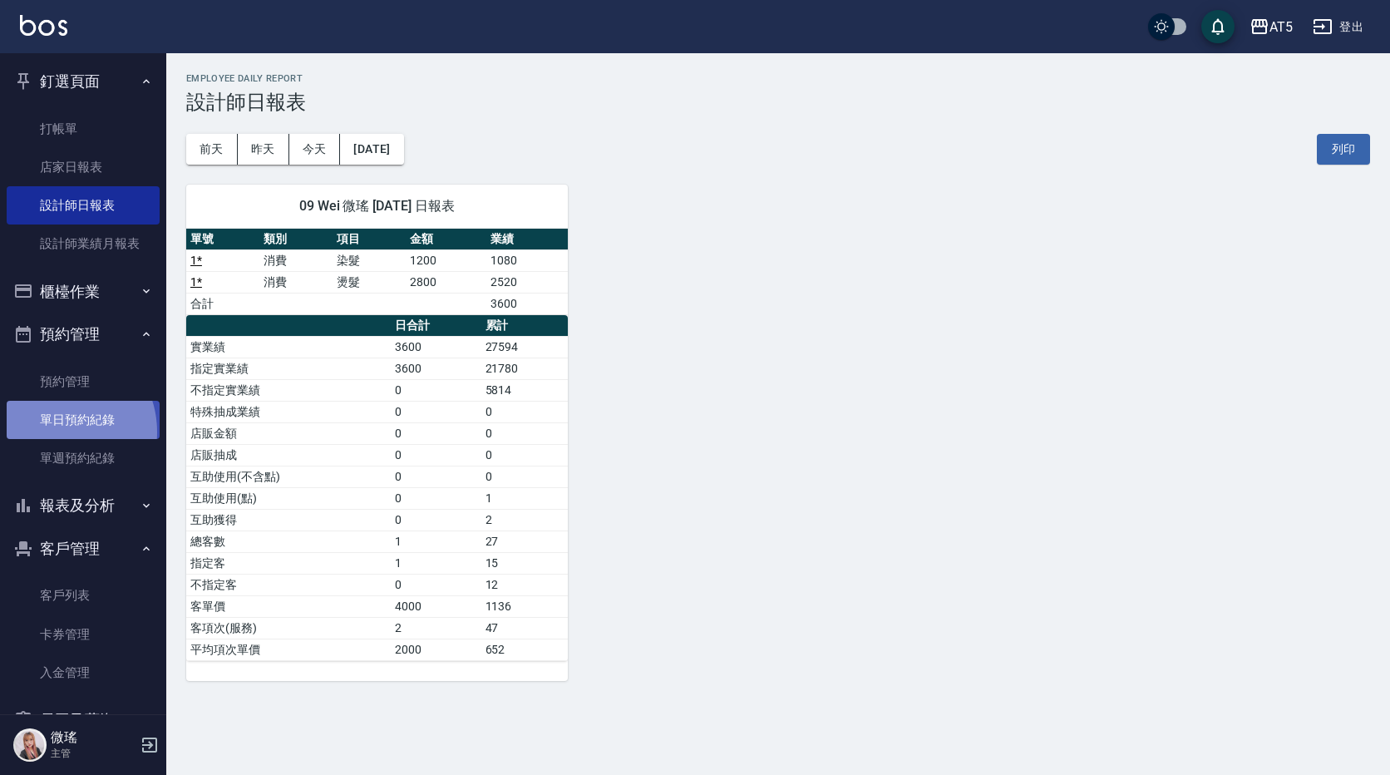
click at [55, 432] on link "單日預約紀錄" at bounding box center [83, 420] width 153 height 38
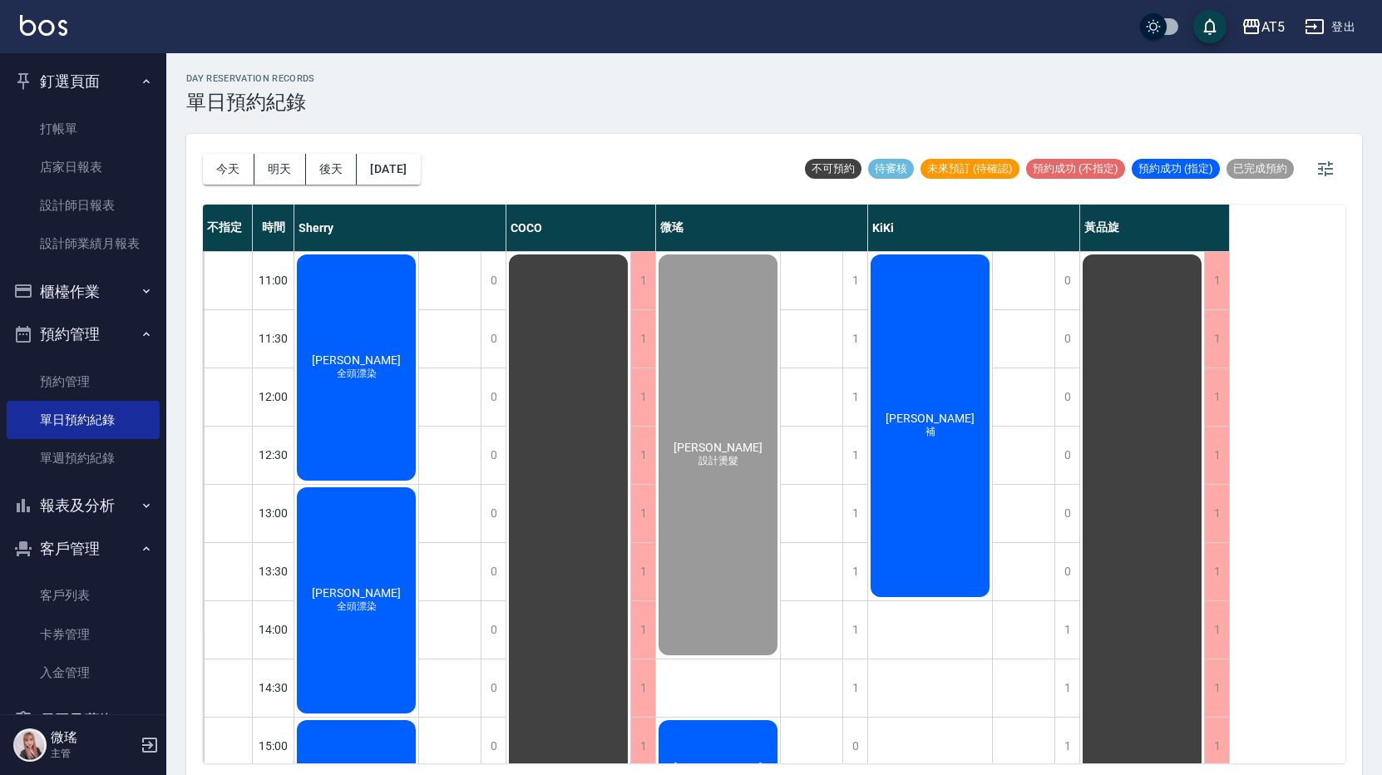
click at [385, 522] on div "[PERSON_NAME]頭漂染" at bounding box center [356, 600] width 124 height 231
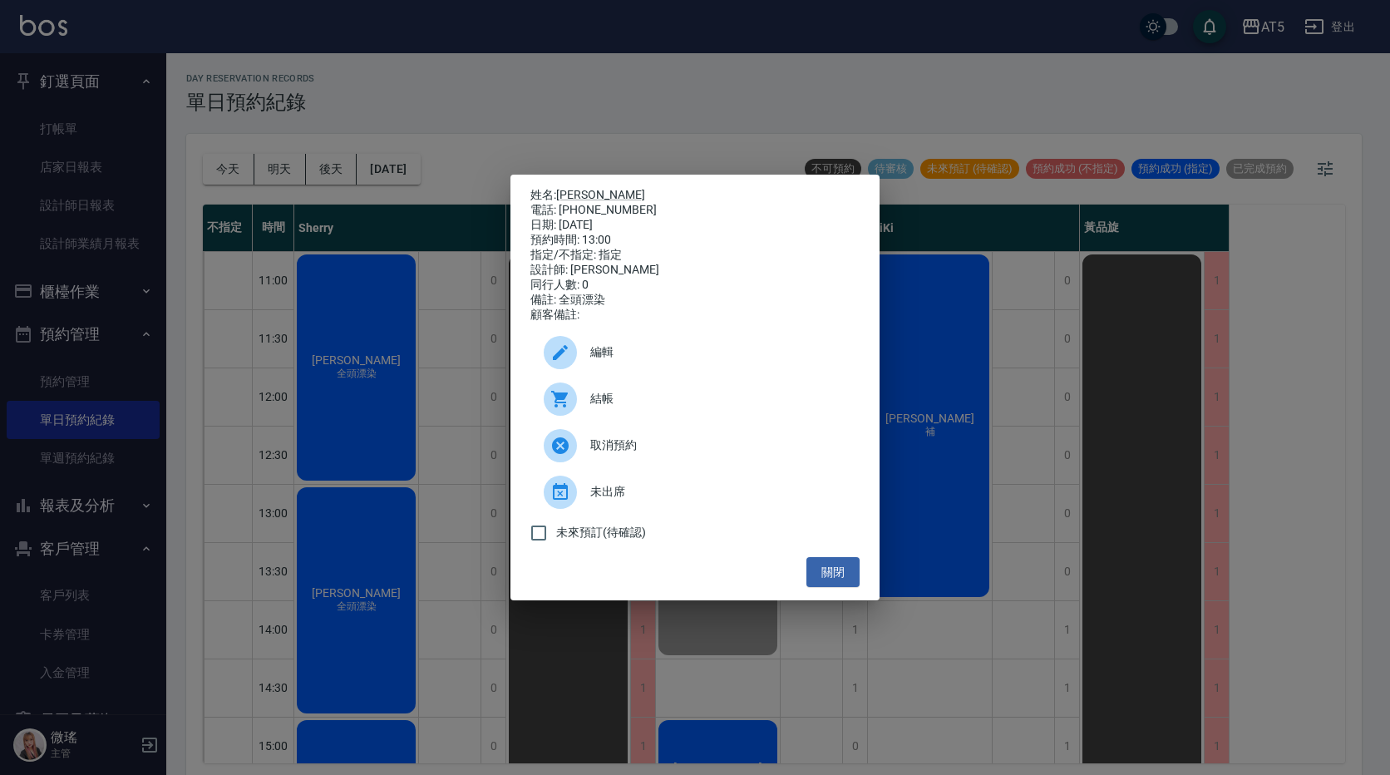
click at [461, 500] on div "姓名: [PERSON_NAME] 電話: [PHONE_NUMBER] 日期: [DATE] 預約時間: 13:00 指定/不指定: 指定 設計師: [PE…" at bounding box center [695, 387] width 1390 height 775
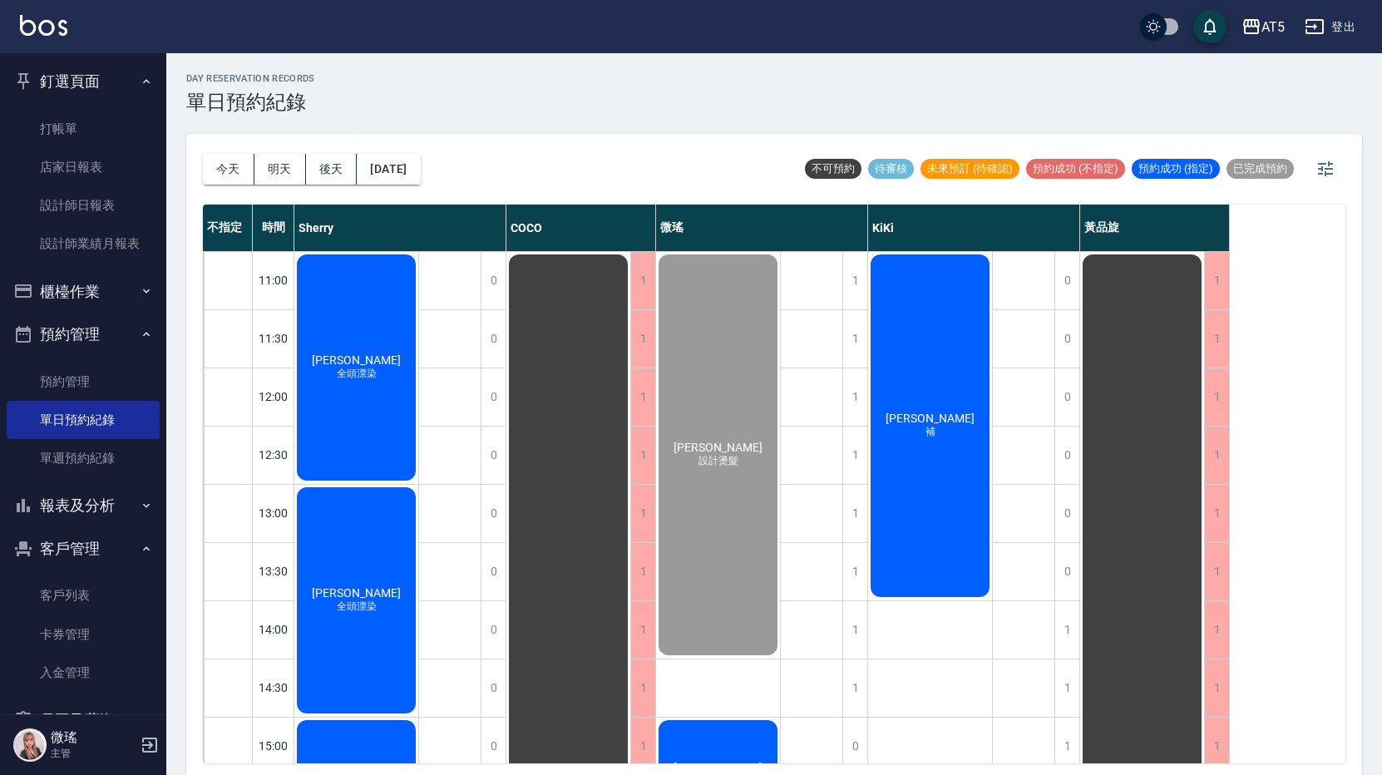
click at [461, 500] on div "公休" at bounding box center [450, 775] width 62 height 1048
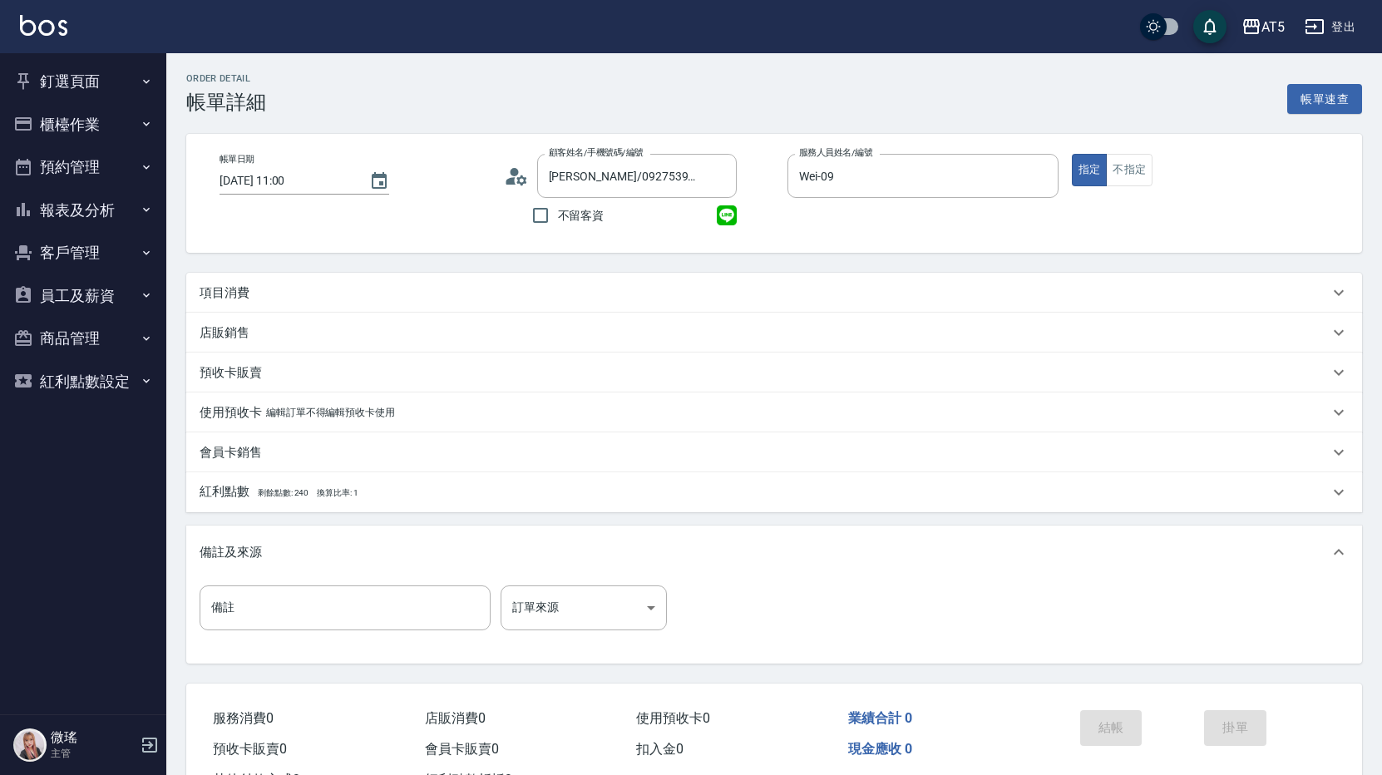
click at [212, 284] on p "項目消費" at bounding box center [225, 292] width 50 height 17
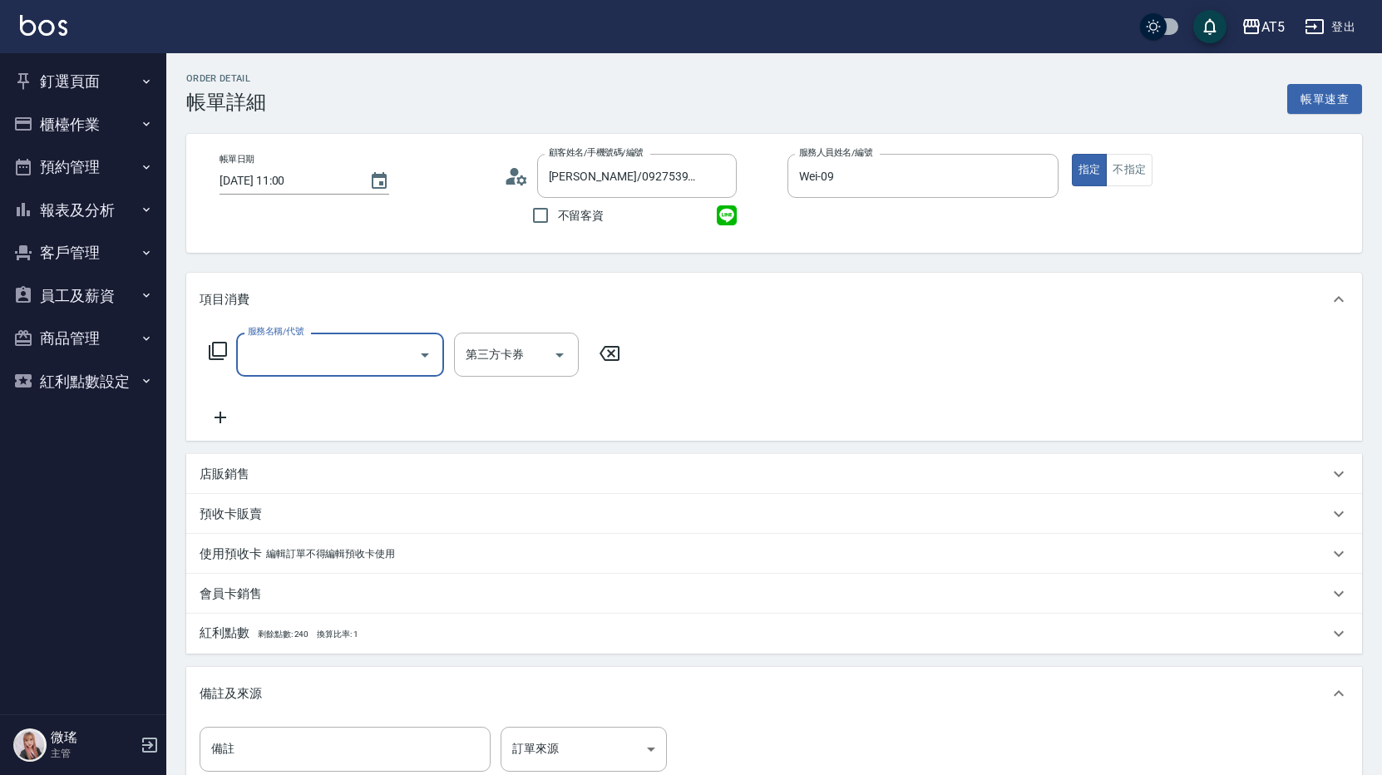
click at [295, 338] on label "服務名稱/代號" at bounding box center [276, 331] width 56 height 12
click at [295, 340] on input "服務名稱/代號" at bounding box center [328, 354] width 168 height 29
click at [294, 362] on input "服務名稱/代號" at bounding box center [328, 354] width 168 height 29
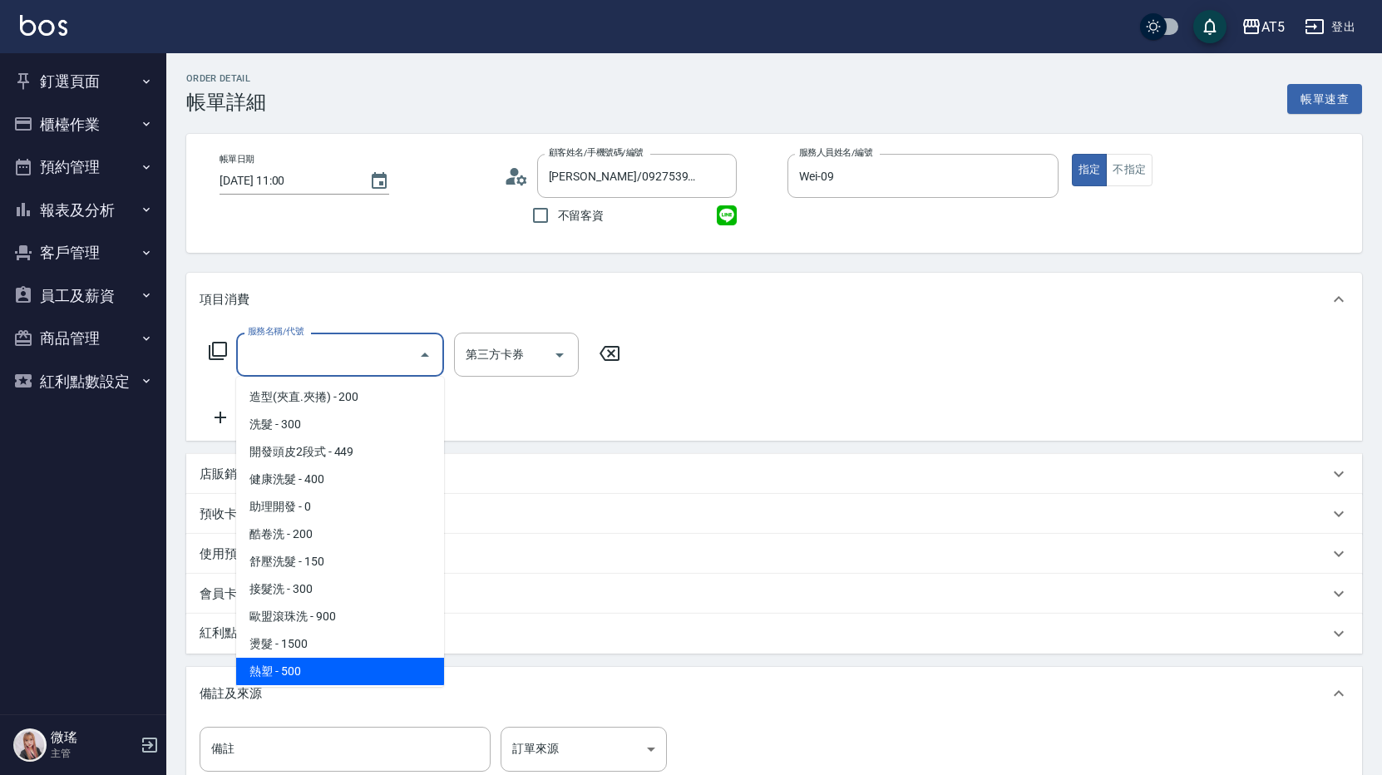
scroll to position [249, 0]
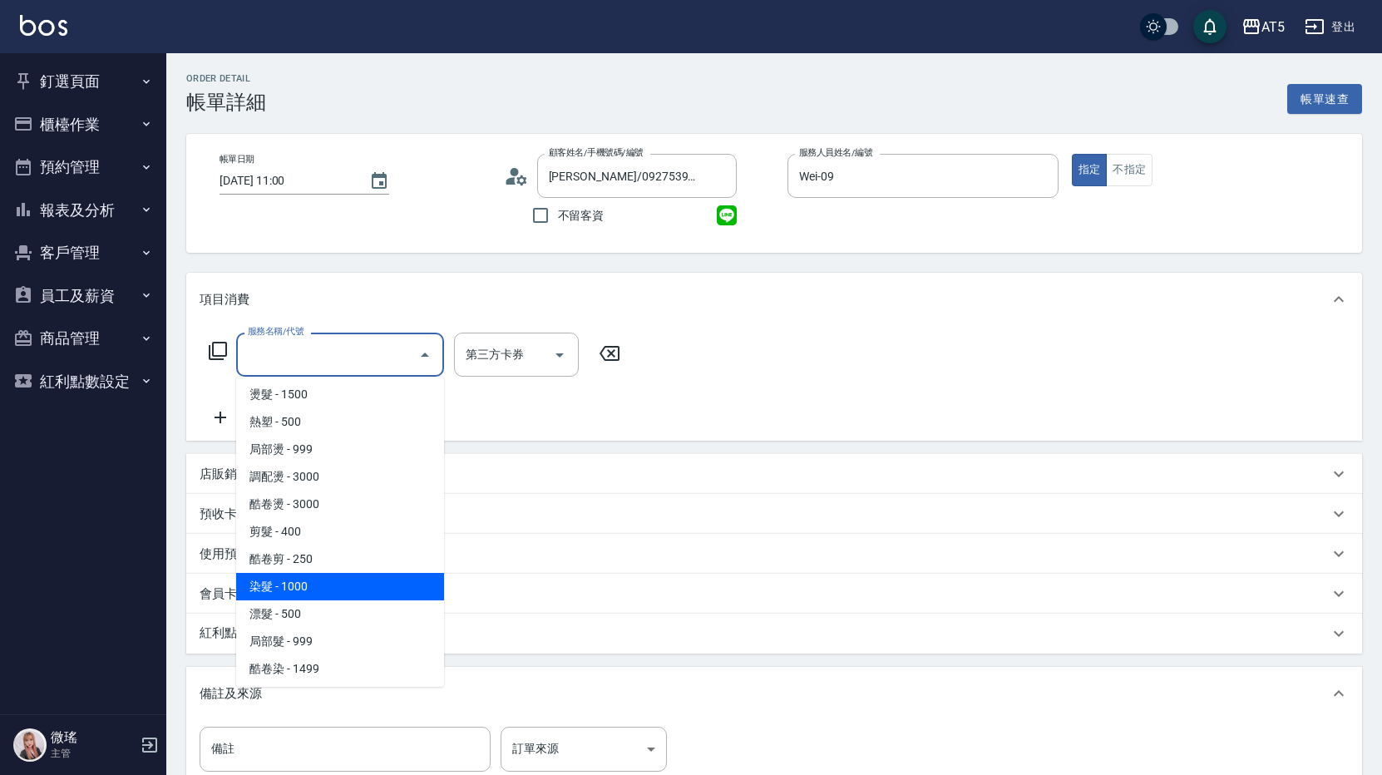
click at [387, 585] on span "染髮 - 1000" at bounding box center [340, 586] width 208 height 27
type input "染髮(501)"
type input "100"
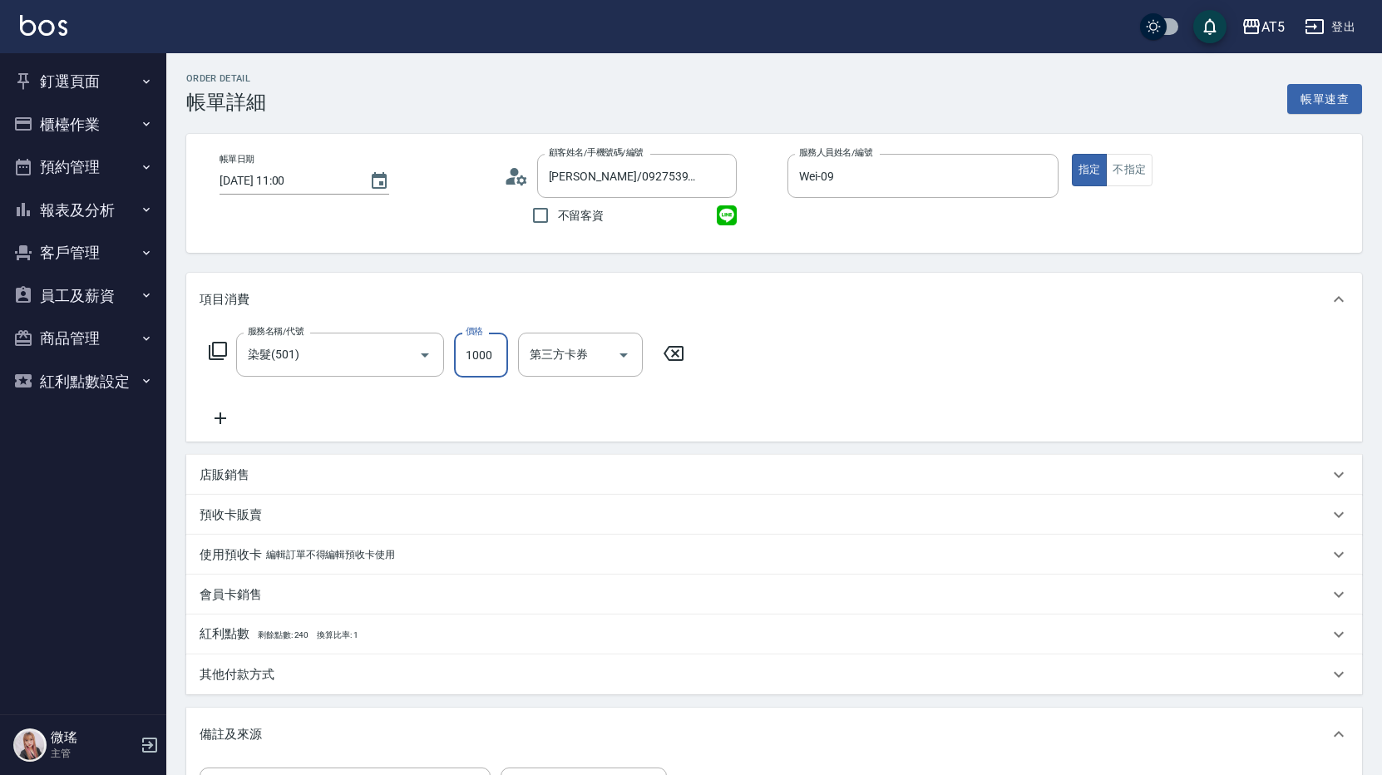
click at [466, 359] on input "1000" at bounding box center [481, 355] width 54 height 45
type input "1"
type input "0"
type input "12"
type input "10"
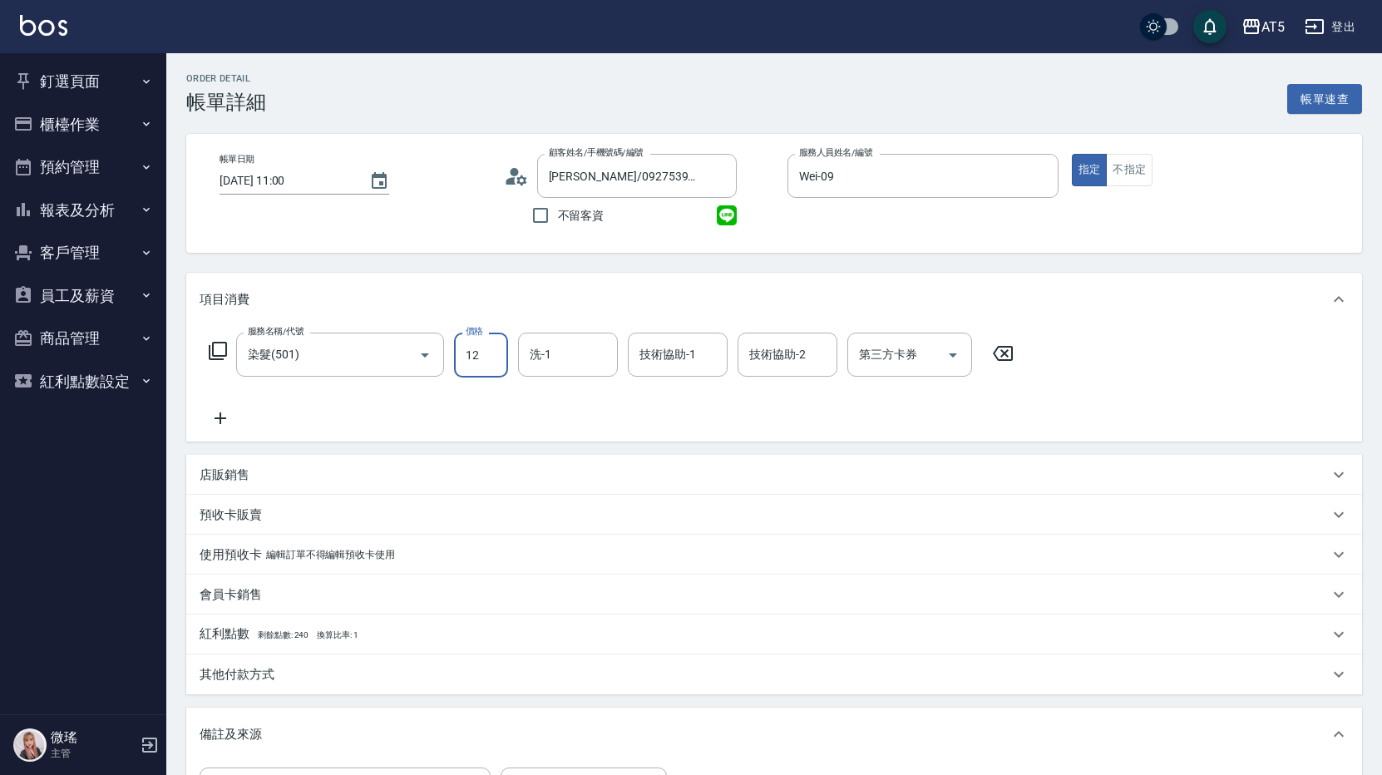
type input "120"
type input "1200"
click at [227, 413] on icon at bounding box center [221, 418] width 42 height 20
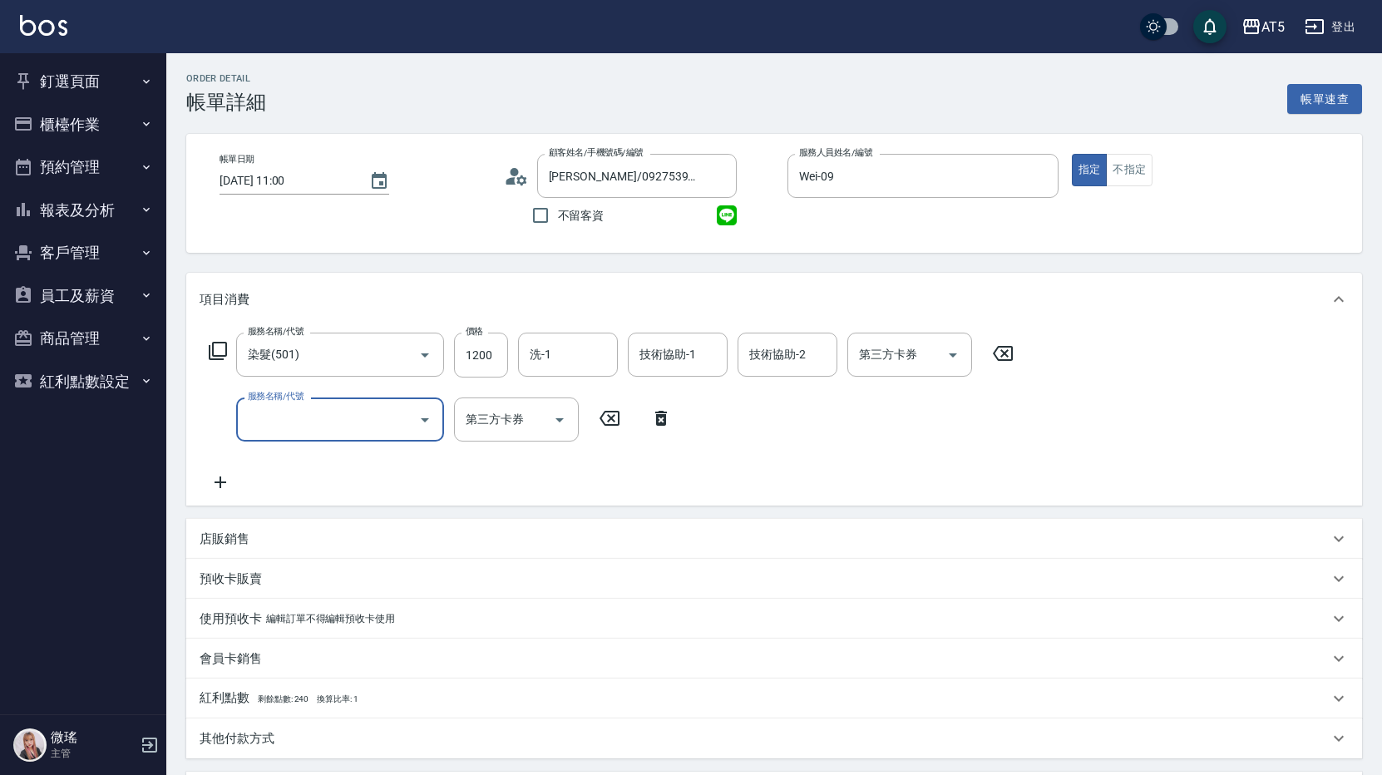
click at [286, 423] on input "服務名稱/代號" at bounding box center [328, 419] width 168 height 29
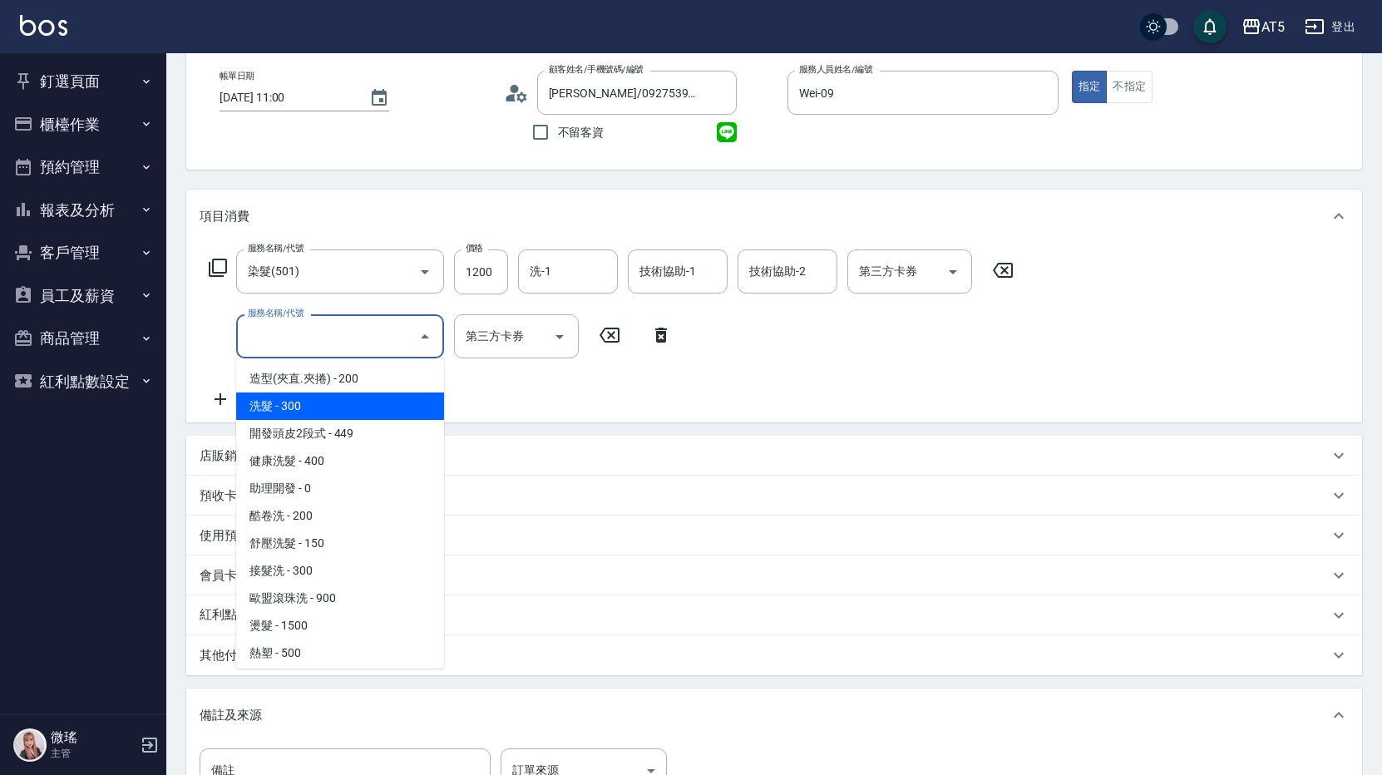
scroll to position [166, 0]
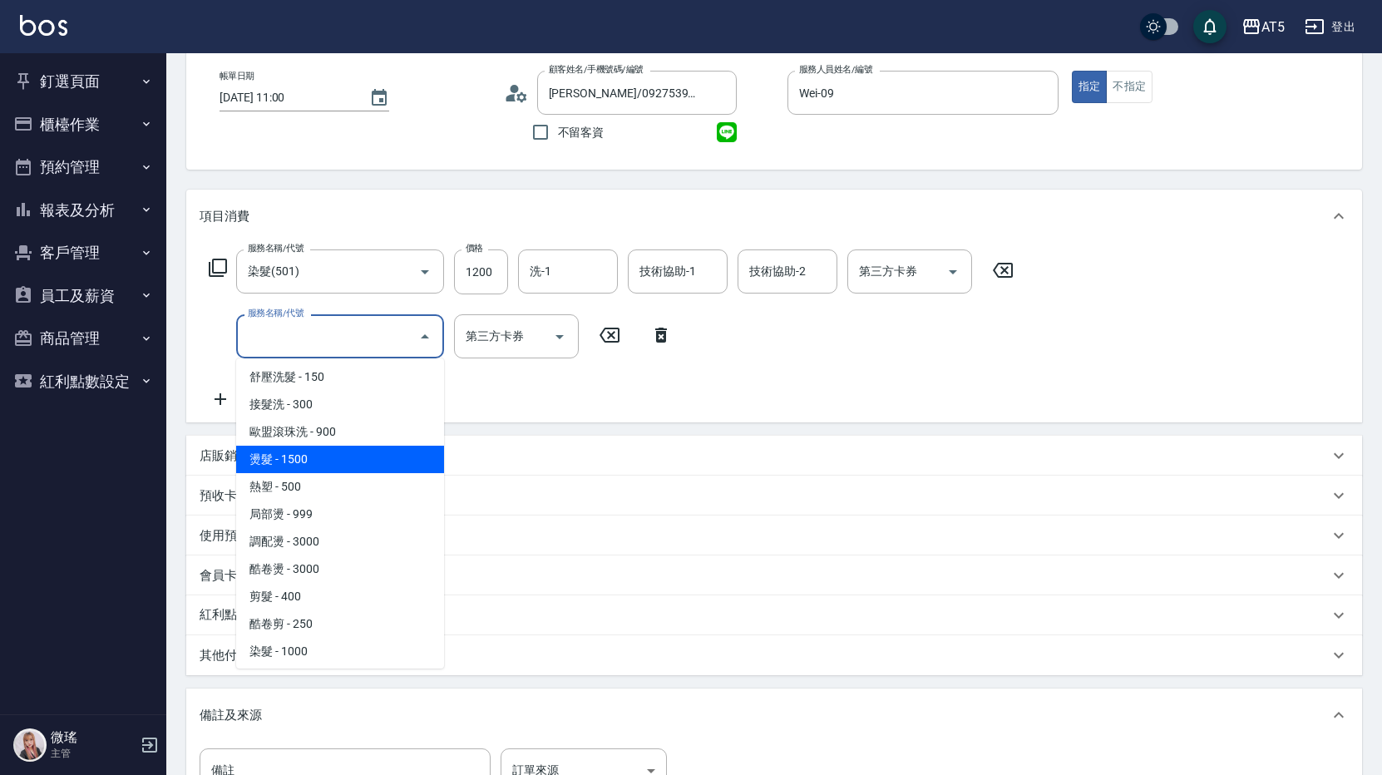
click at [316, 452] on span "燙髮 - 1500" at bounding box center [340, 459] width 208 height 27
type input "270"
type input "燙髮(301)"
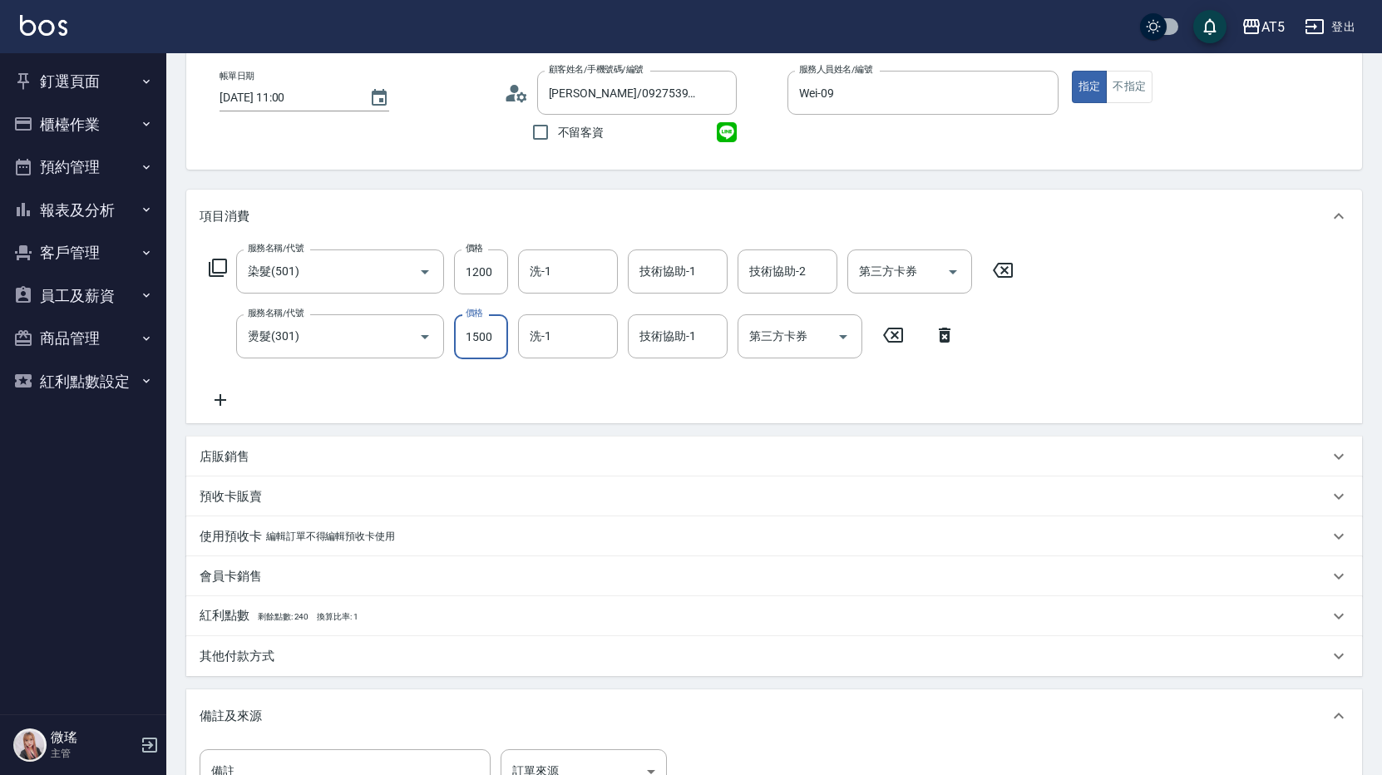
type input "2"
type input "120"
type input "2820"
type input "140"
type input "282"
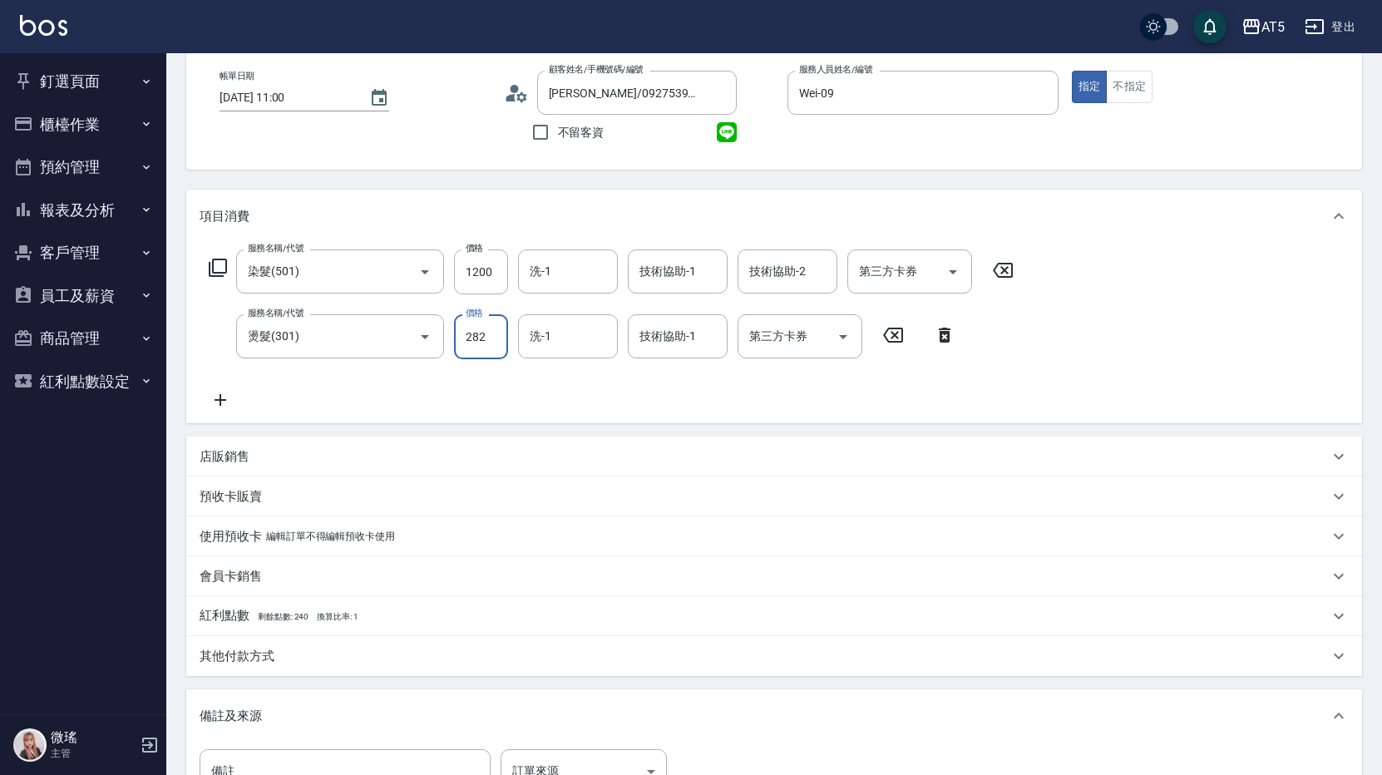
type input "120"
type input "28"
type input "140"
type input "2800"
type input "400"
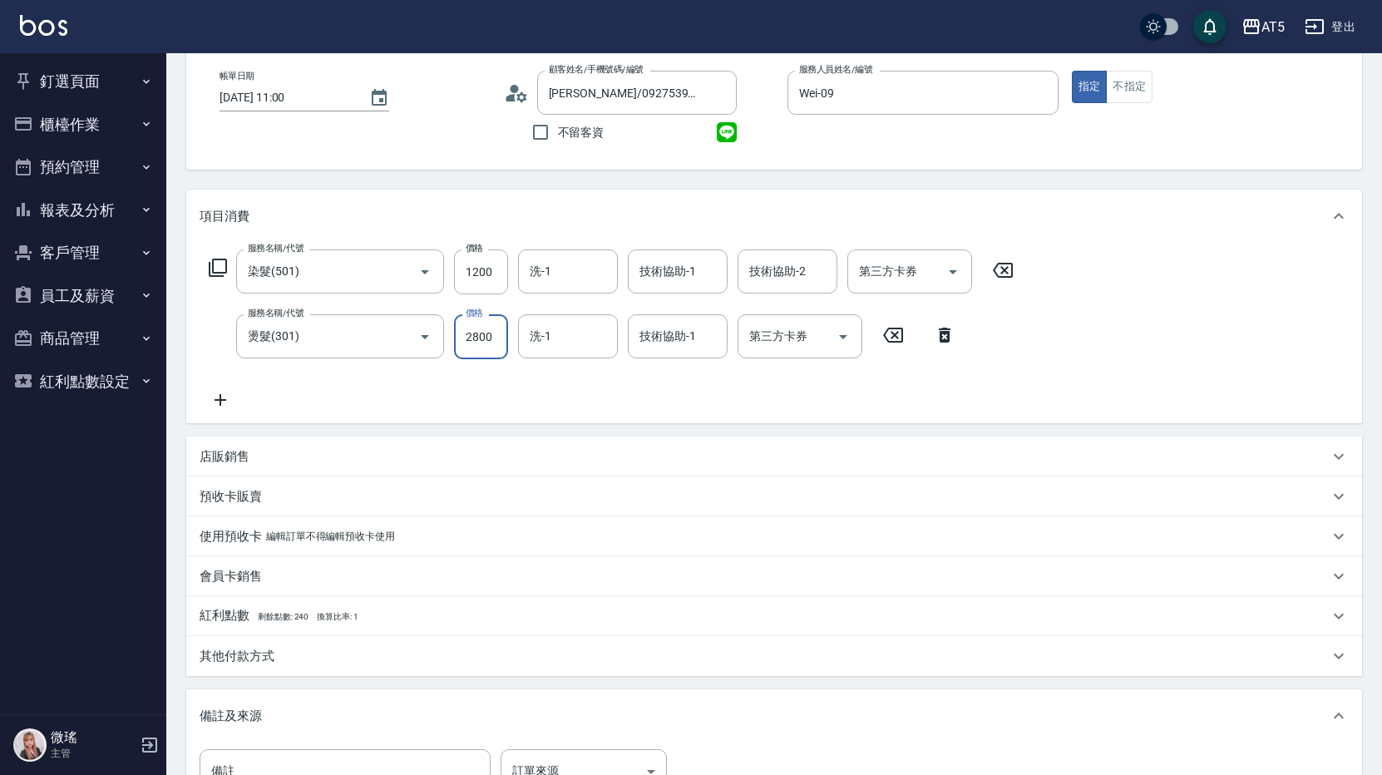
type input "2800"
click at [391, 412] on div "服務名稱/代號 染髮(501) 服務名稱/代號 價格 1200 價格 洗-1 洗-1 技術協助-1 技術協助-1 技術協助-2 技術協助-2 第三方卡券 第三…" at bounding box center [774, 333] width 1176 height 180
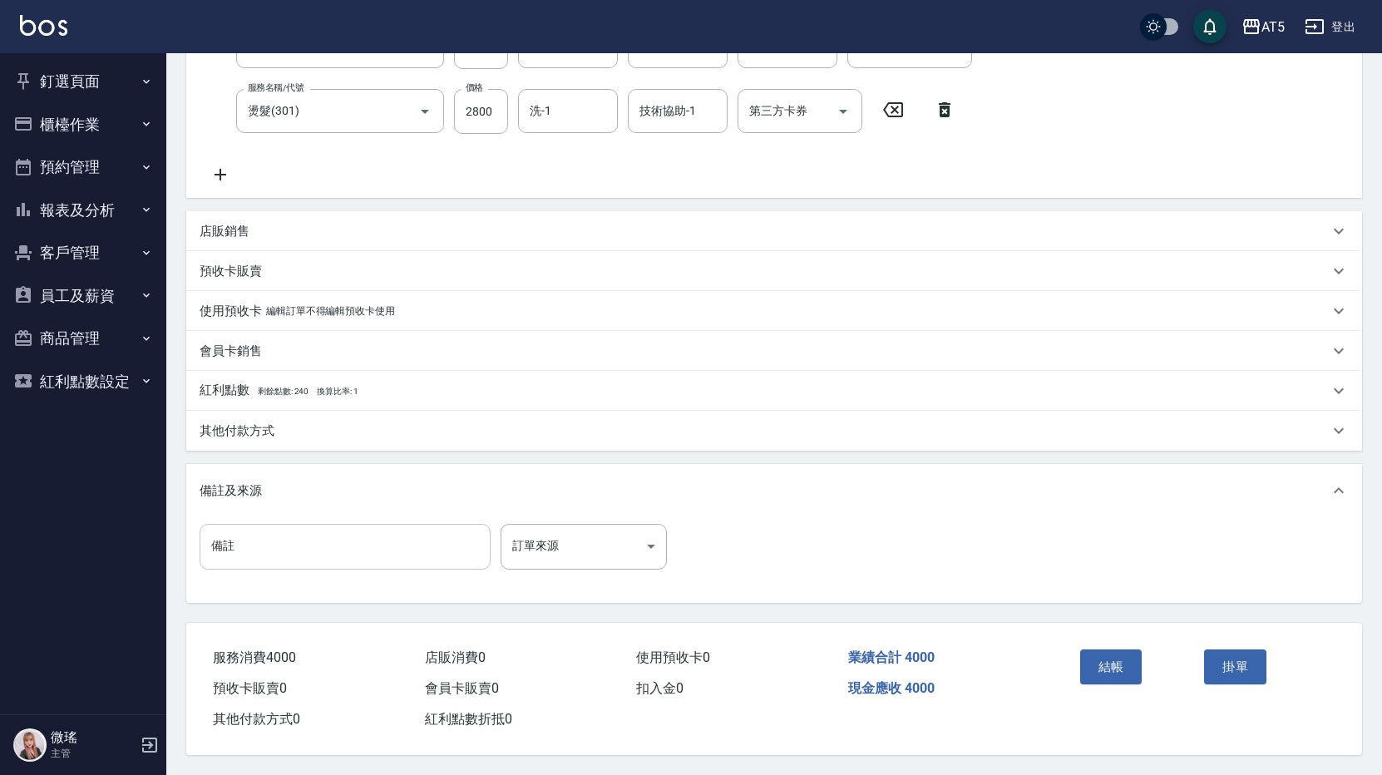
click at [238, 543] on input "備註" at bounding box center [345, 546] width 291 height 45
paste input "染6-3G+6G+5-0*9%"
click at [210, 535] on input "染6-3G+6G+5-0*9%" at bounding box center [345, 546] width 291 height 45
click at [246, 539] on input "送洗剪染6-3G+6G+5-0*9%" at bounding box center [345, 546] width 291 height 45
click at [243, 539] on input "送洗剪染6-3G+6G+5-0*9%" at bounding box center [345, 546] width 291 height 45
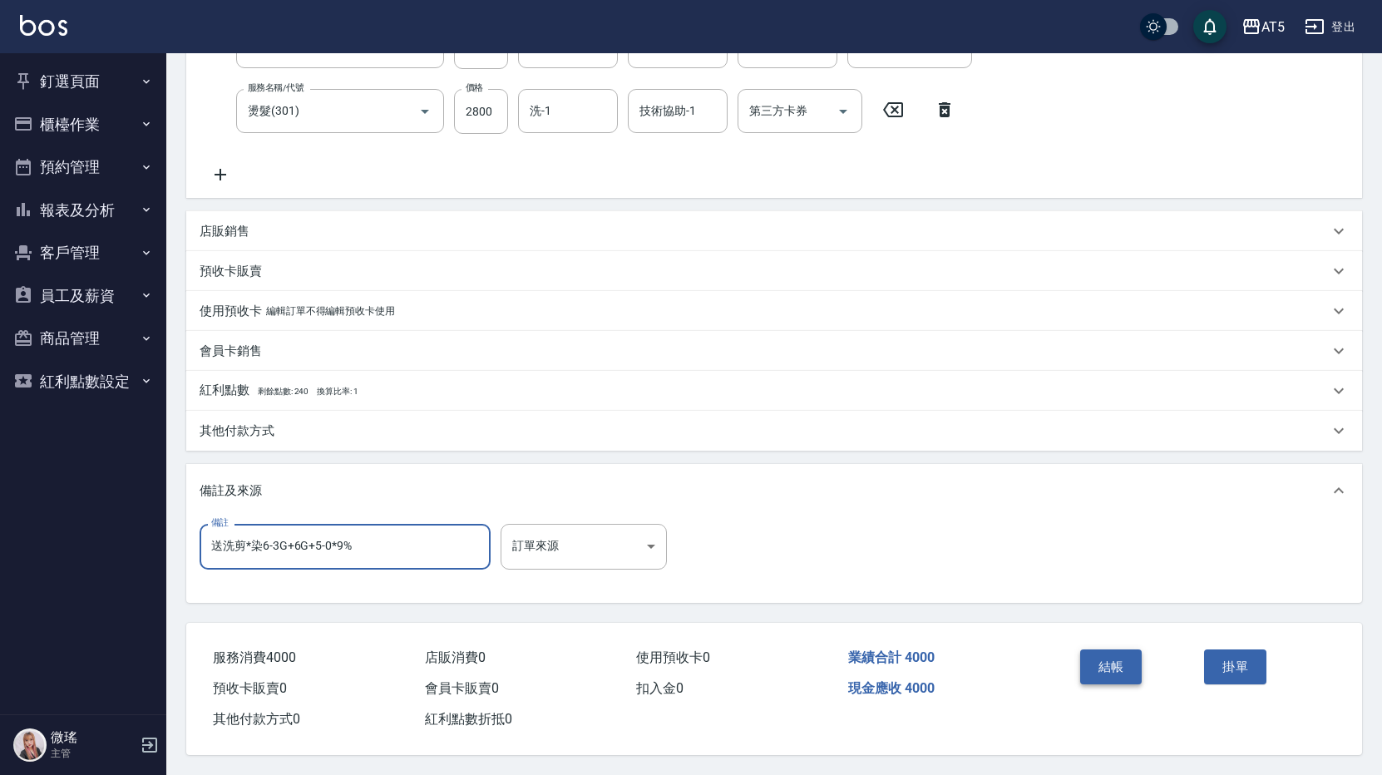
type input "送洗剪*染6-3G+6G+5-0*9%"
click at [1117, 665] on button "結帳" at bounding box center [1111, 666] width 62 height 35
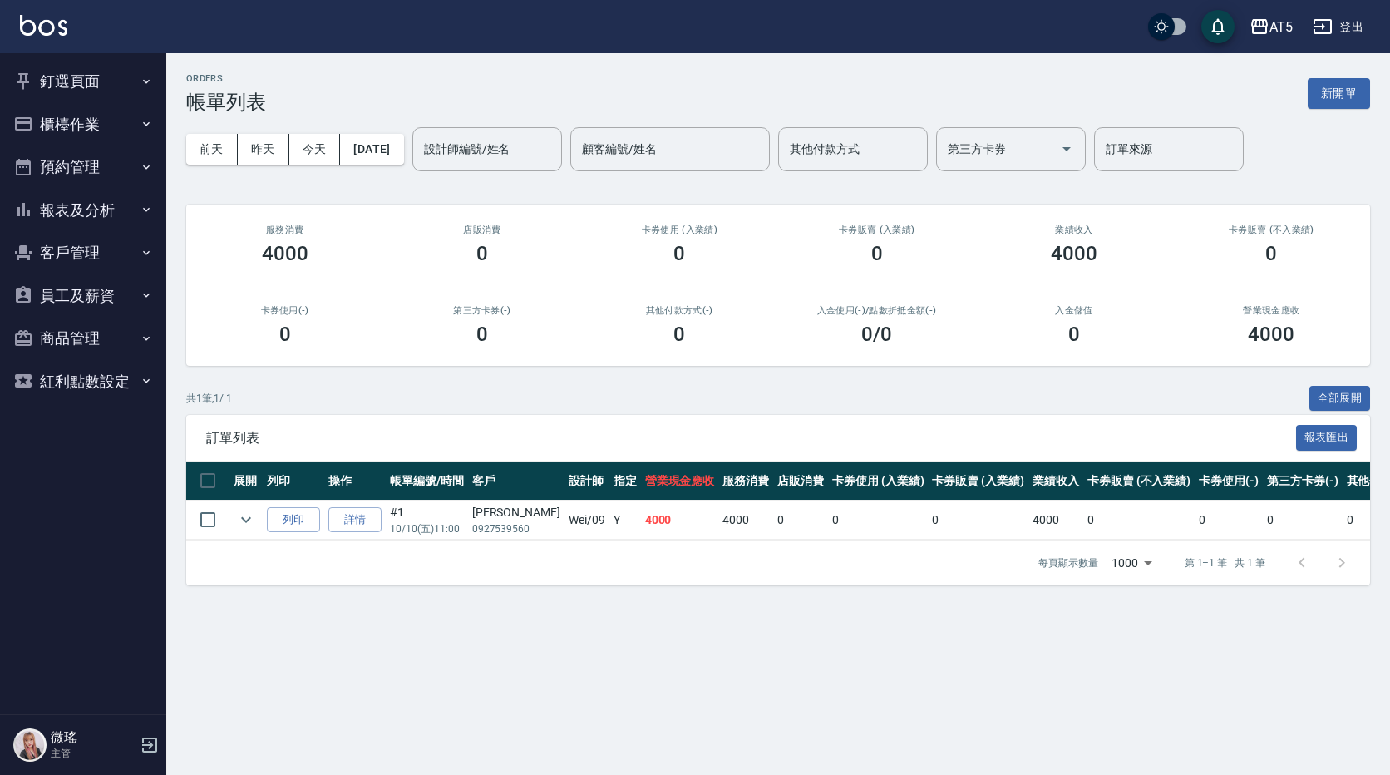
click at [79, 119] on button "櫃檯作業" at bounding box center [83, 124] width 153 height 43
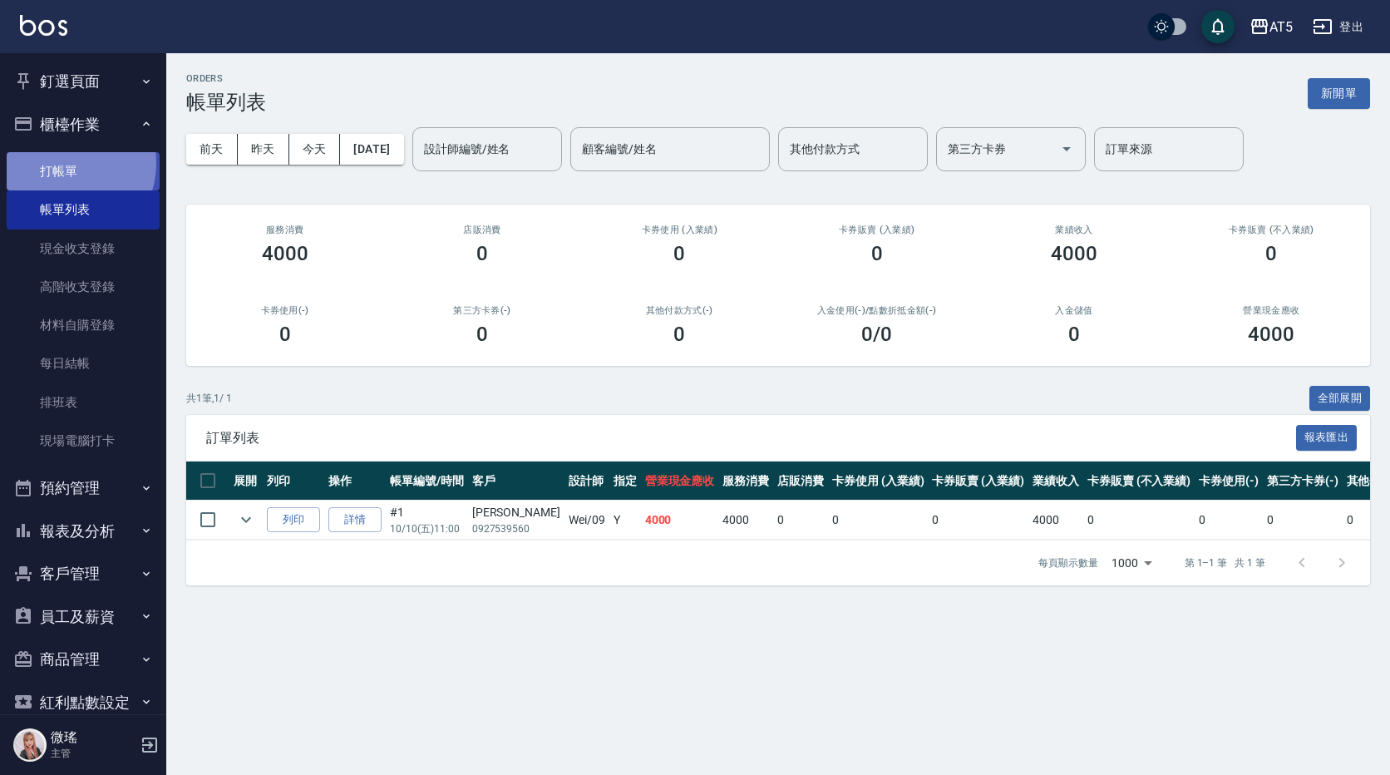
click at [59, 163] on link "打帳單" at bounding box center [83, 171] width 153 height 38
